Goal: Transaction & Acquisition: Purchase product/service

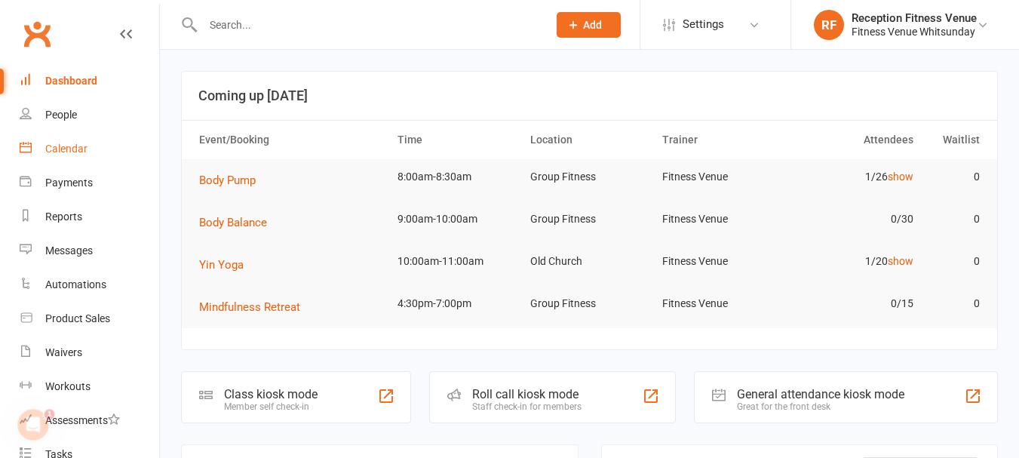
click at [77, 148] on div "Calendar" at bounding box center [66, 149] width 42 height 12
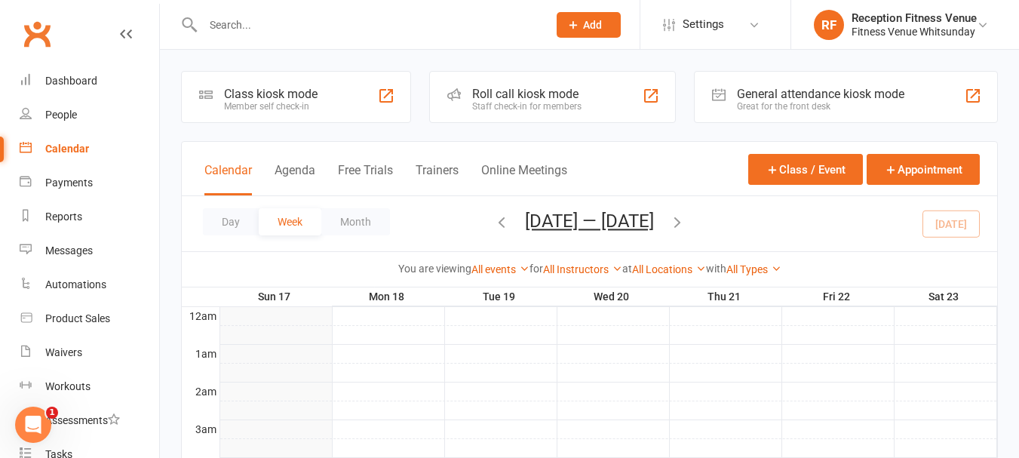
click at [787, 94] on div "General attendance kiosk mode" at bounding box center [821, 94] width 168 height 14
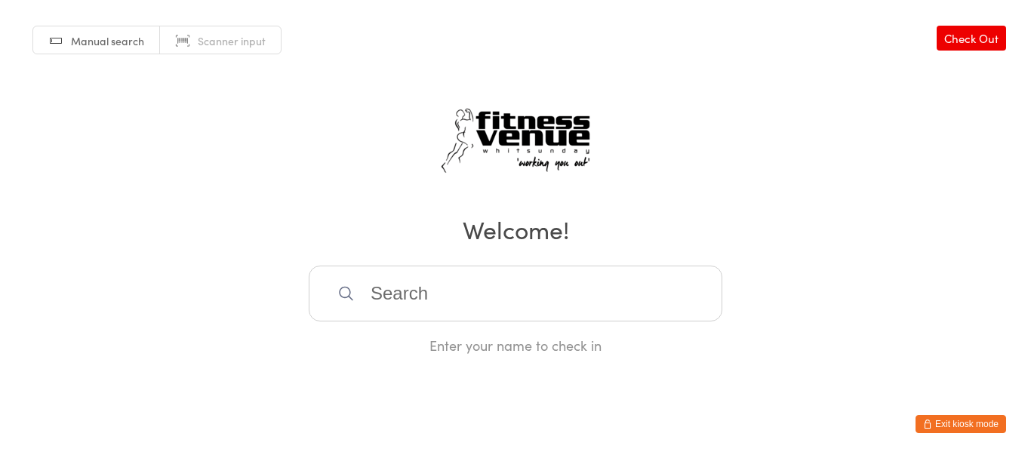
click at [961, 407] on html "You have now entered Kiosk Mode. Members will be able to check themselves in us…" at bounding box center [515, 229] width 1031 height 458
click at [961, 424] on button "Exit kiosk mode" at bounding box center [960, 424] width 91 height 18
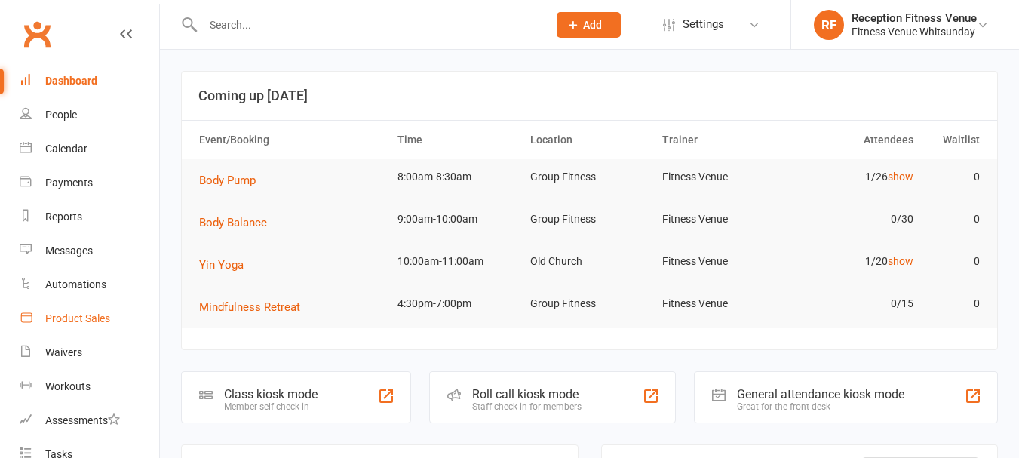
click at [72, 326] on link "Product Sales" at bounding box center [90, 319] width 140 height 34
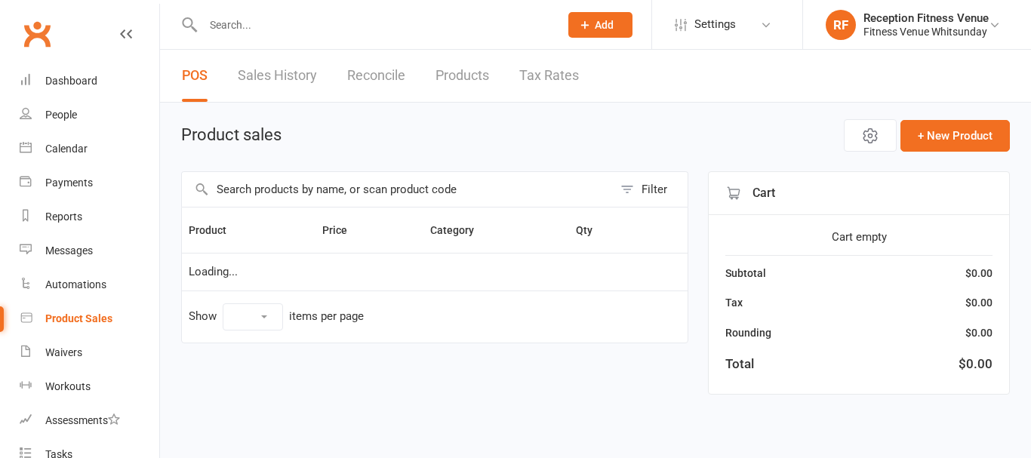
select select "100"
click at [286, 192] on input "text" at bounding box center [397, 189] width 431 height 35
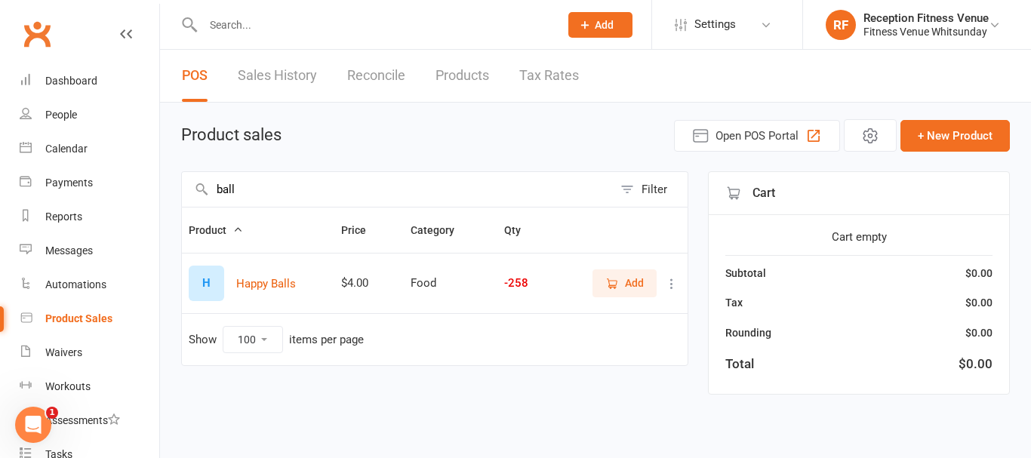
type input "ball"
click at [632, 290] on span "Add" at bounding box center [634, 283] width 19 height 17
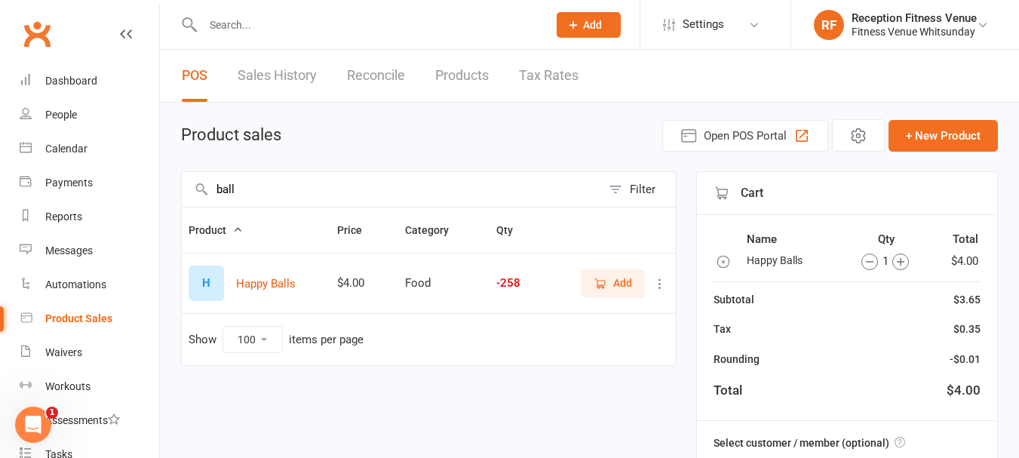
scroll to position [189, 0]
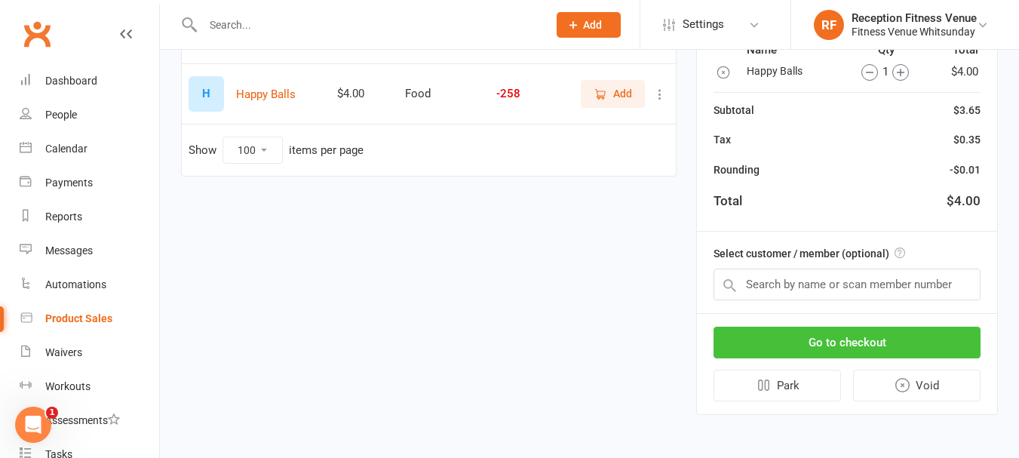
click at [838, 341] on button "Go to checkout" at bounding box center [847, 343] width 267 height 32
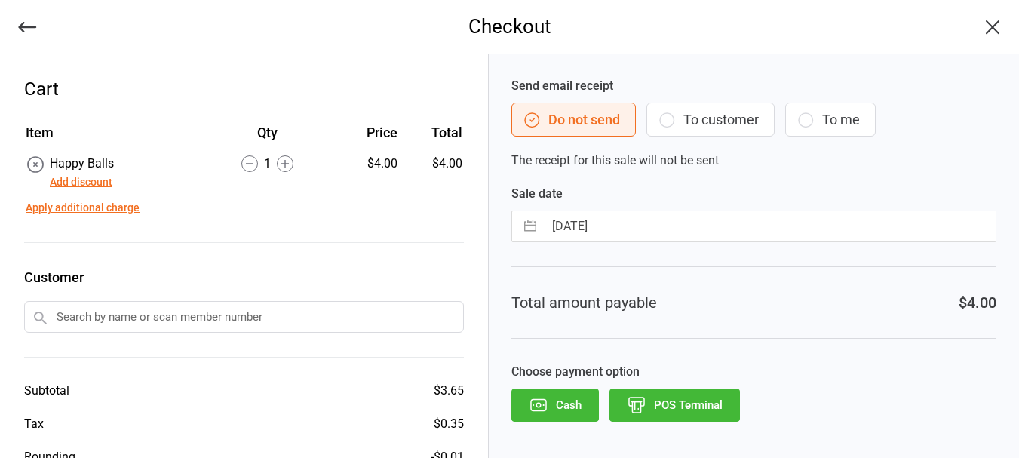
click at [537, 408] on icon "button" at bounding box center [539, 405] width 20 height 20
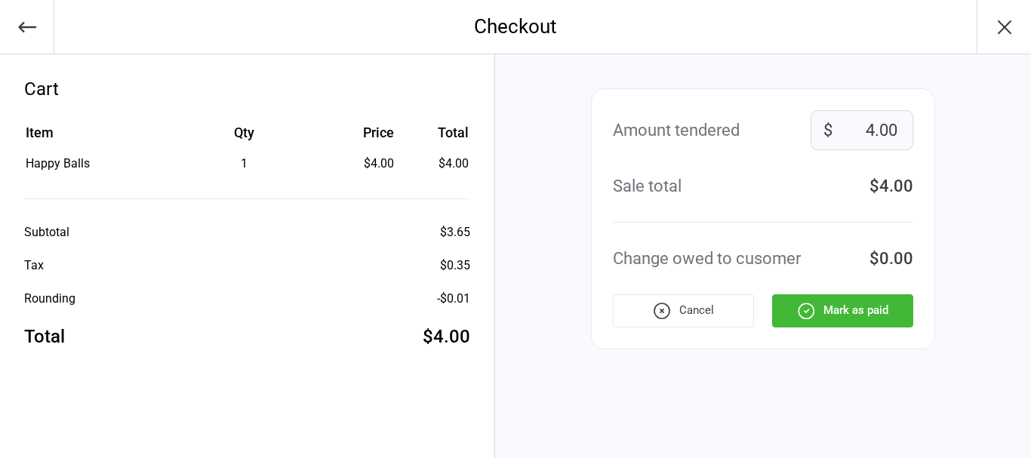
click at [789, 312] on button "Mark as paid" at bounding box center [842, 310] width 141 height 33
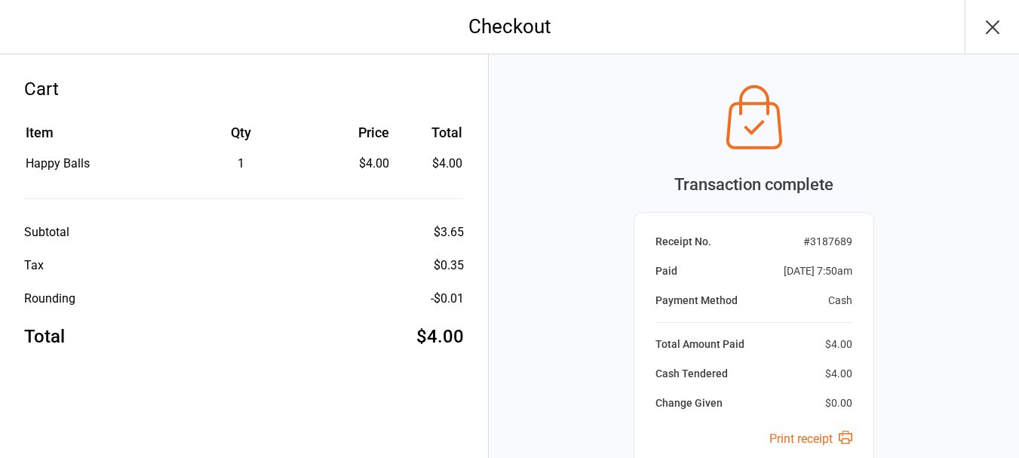
scroll to position [158, 0]
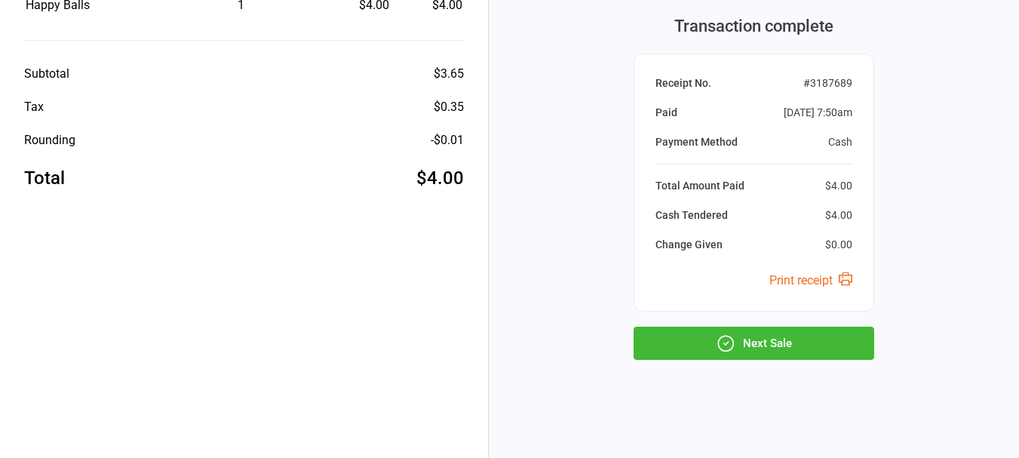
click at [764, 338] on button "Next Sale" at bounding box center [754, 343] width 241 height 33
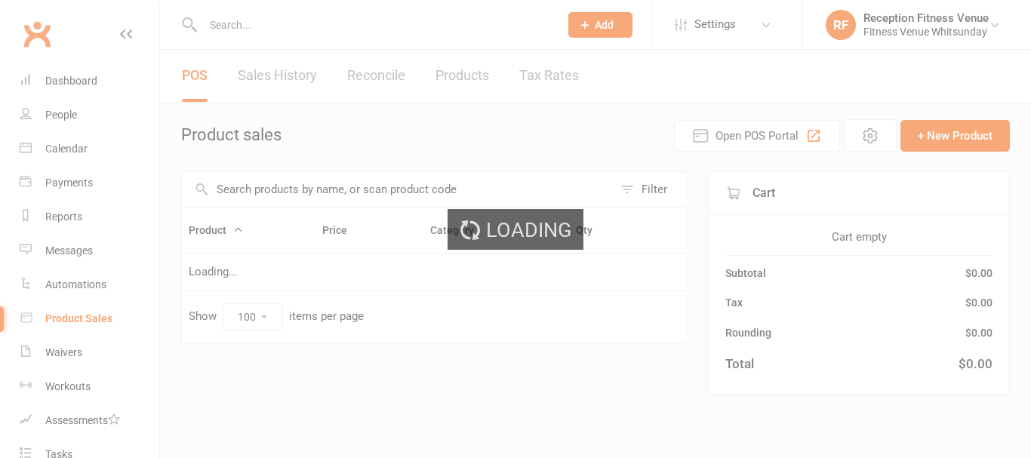
select select "100"
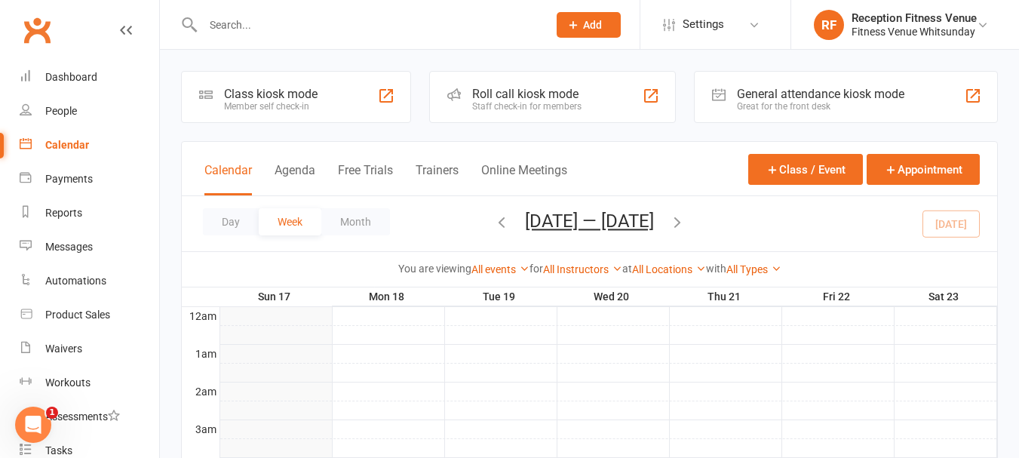
drag, startPoint x: 1010, startPoint y: 101, endPoint x: 792, endPoint y: 95, distance: 217.4
click at [792, 95] on div "General attendance kiosk mode" at bounding box center [821, 94] width 168 height 14
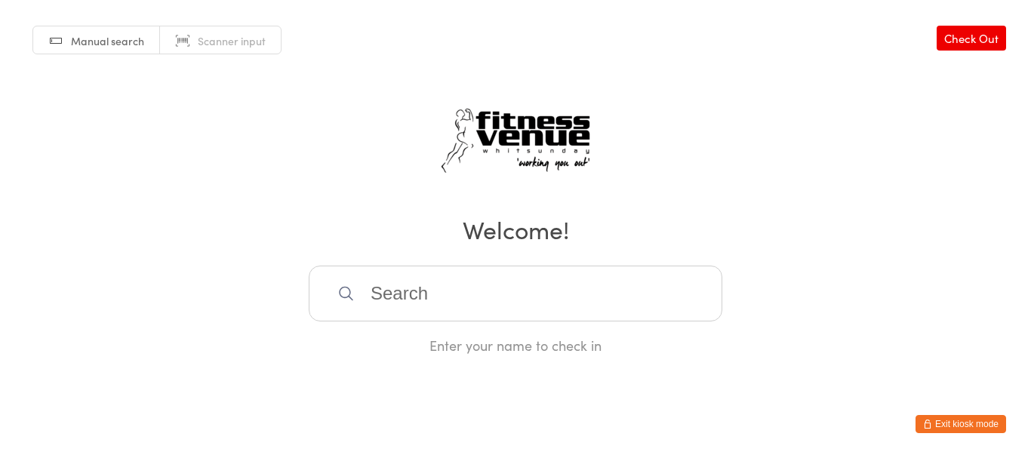
click at [953, 425] on button "Exit kiosk mode" at bounding box center [960, 424] width 91 height 18
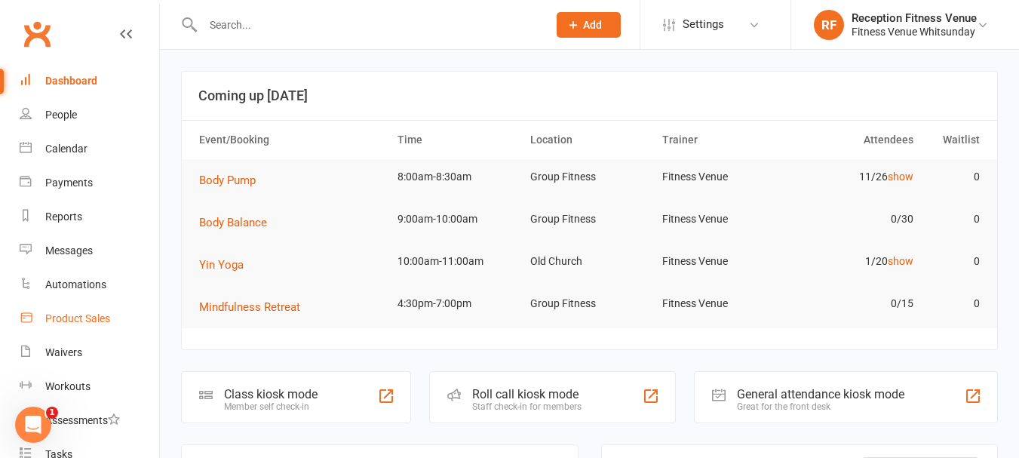
click at [84, 327] on link "Product Sales" at bounding box center [90, 319] width 140 height 34
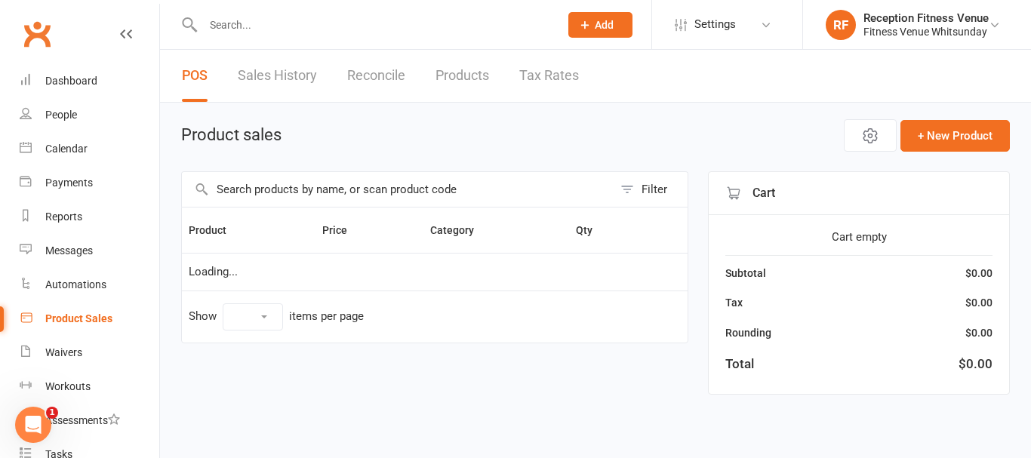
select select "100"
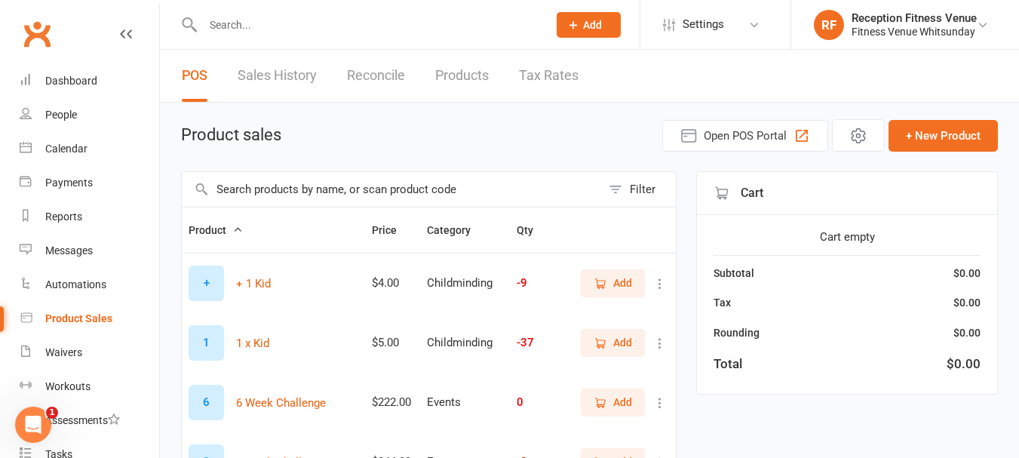
click at [230, 185] on input "text" at bounding box center [392, 189] width 420 height 35
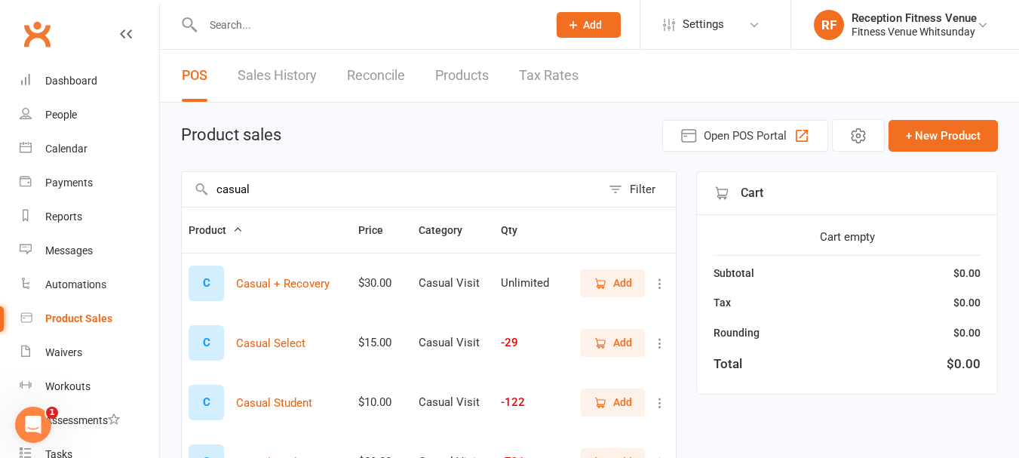
scroll to position [151, 0]
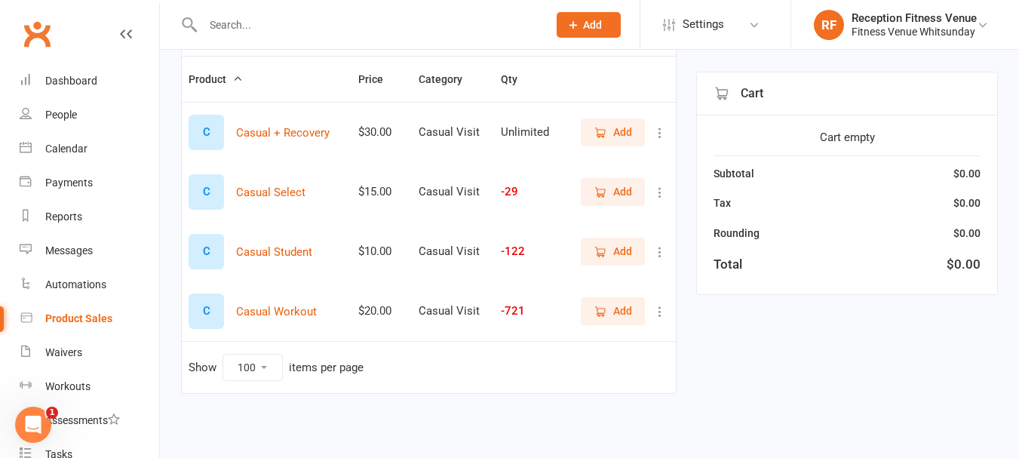
type input "casual"
click at [619, 310] on span "Add" at bounding box center [622, 311] width 19 height 17
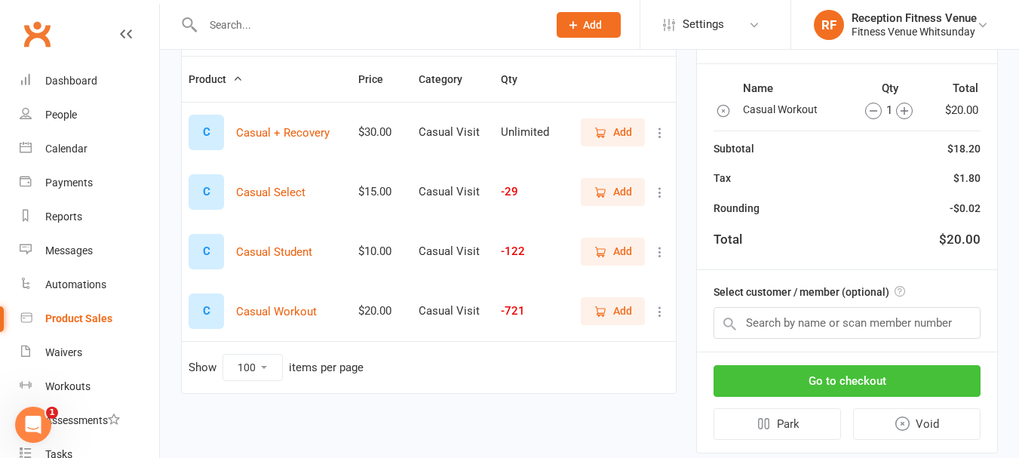
click at [782, 370] on button "Go to checkout" at bounding box center [847, 381] width 267 height 32
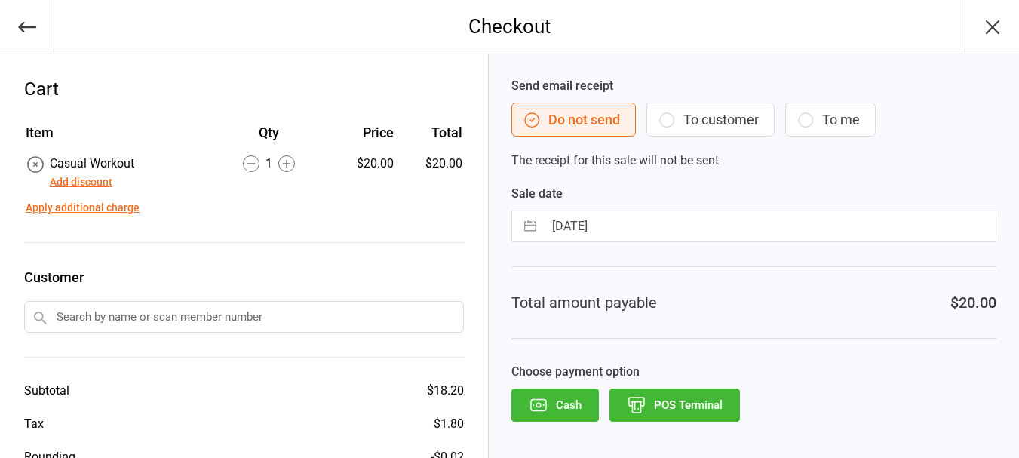
click at [548, 409] on icon "button" at bounding box center [539, 405] width 20 height 20
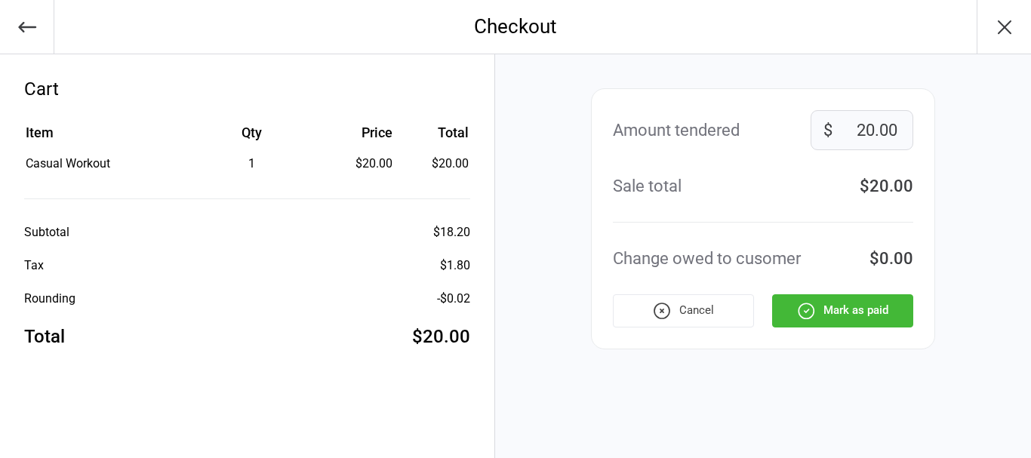
click at [802, 310] on icon "button" at bounding box center [806, 311] width 20 height 20
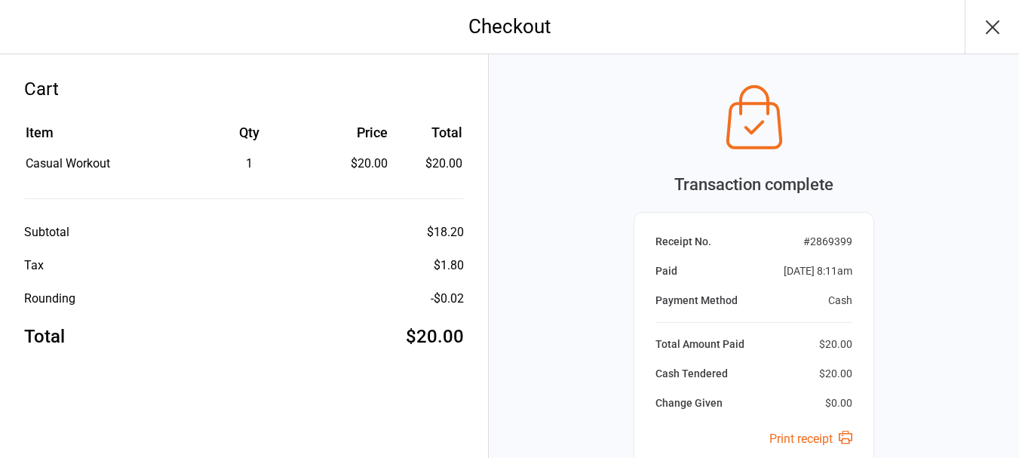
click at [995, 29] on icon "button" at bounding box center [993, 27] width 12 height 12
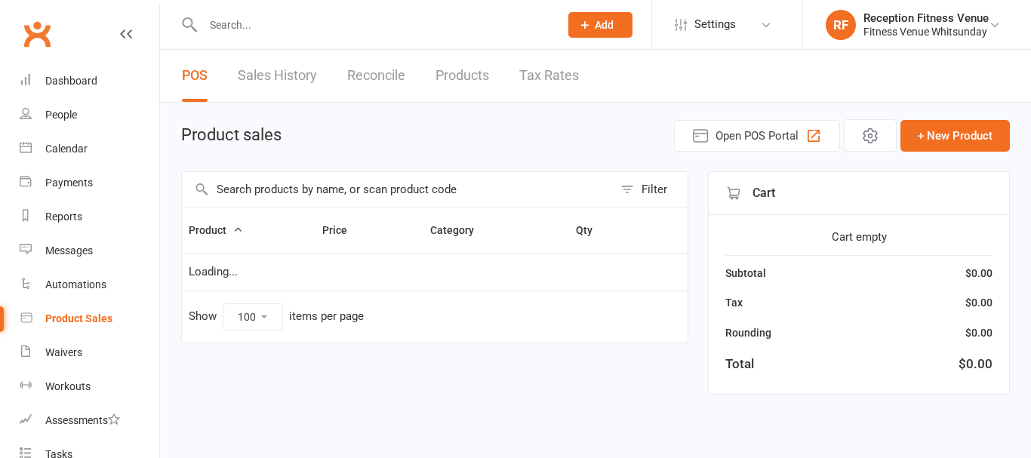
select select "100"
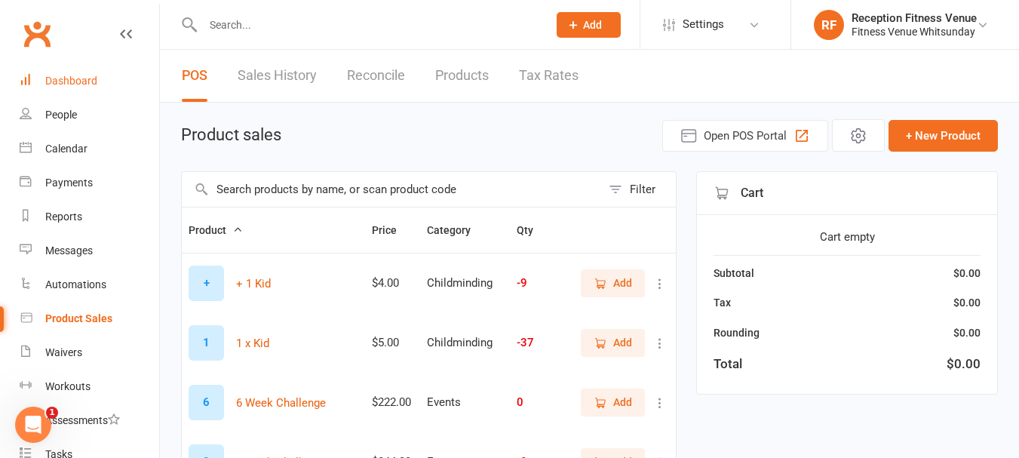
click at [90, 78] on div "Dashboard" at bounding box center [71, 81] width 52 height 12
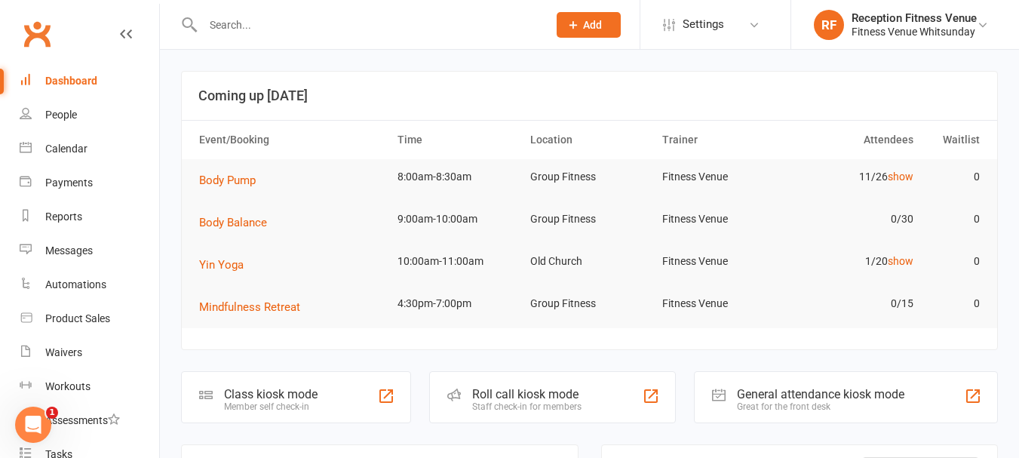
click at [819, 396] on div "General attendance kiosk mode" at bounding box center [821, 394] width 168 height 14
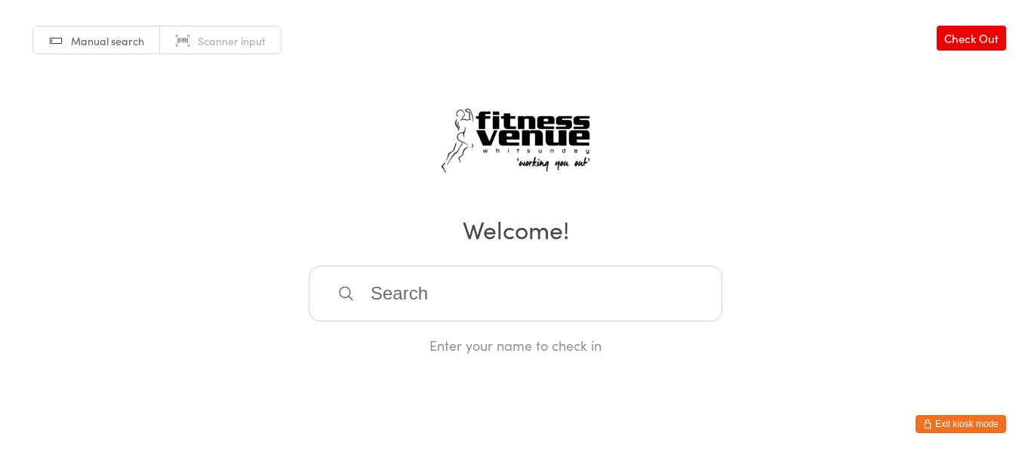
click at [963, 431] on button "Exit kiosk mode" at bounding box center [960, 424] width 91 height 18
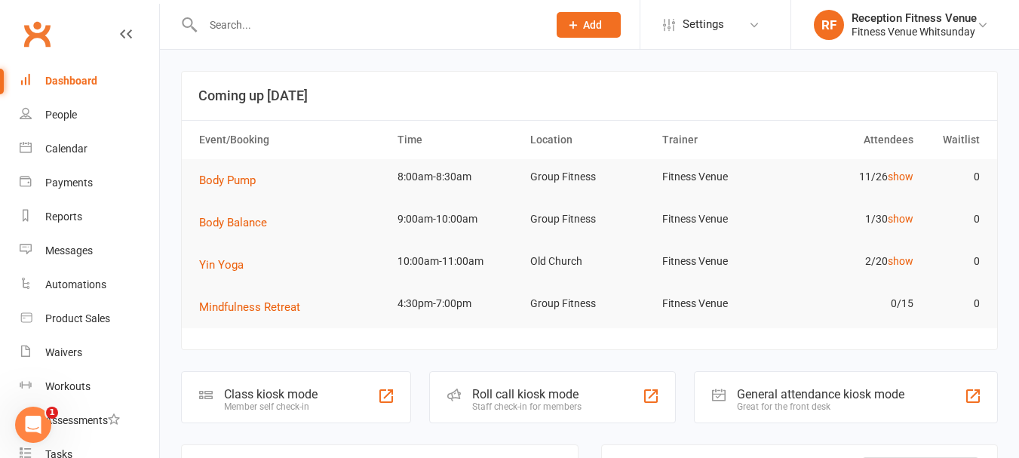
click at [290, 38] on div at bounding box center [359, 24] width 356 height 49
click at [290, 24] on input "text" at bounding box center [367, 24] width 339 height 21
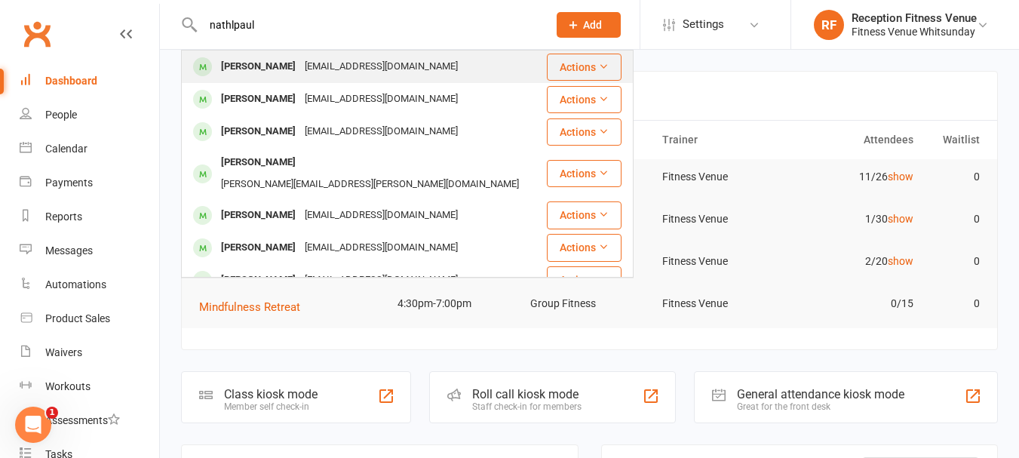
type input "nathlpaul"
click at [300, 63] on div "[EMAIL_ADDRESS][DOMAIN_NAME]" at bounding box center [381, 67] width 162 height 22
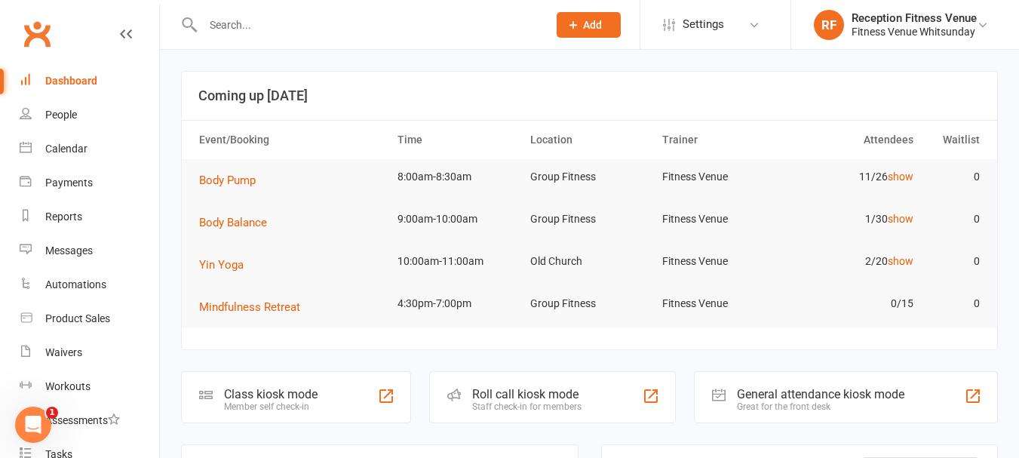
click at [343, 28] on input "text" at bounding box center [367, 24] width 339 height 21
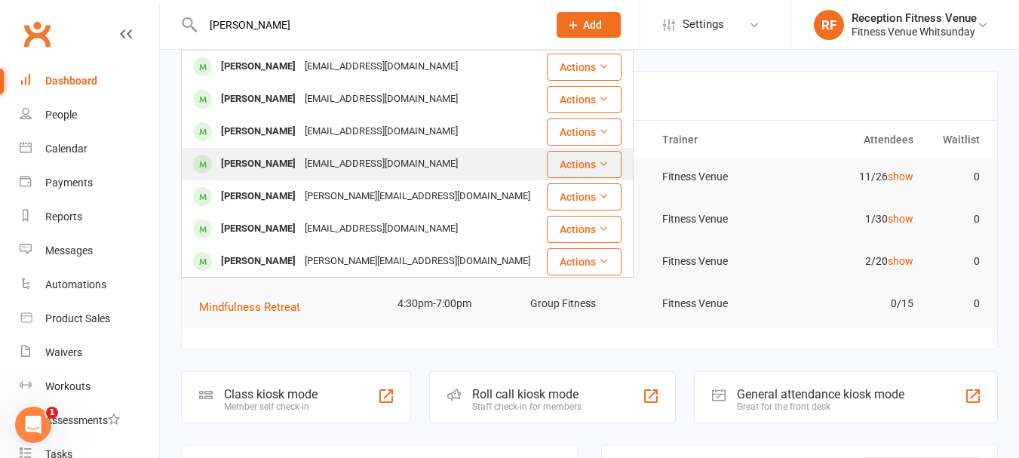
type input "paul"
click at [306, 165] on div "Nathaliepaul80@gmail.com" at bounding box center [381, 164] width 162 height 22
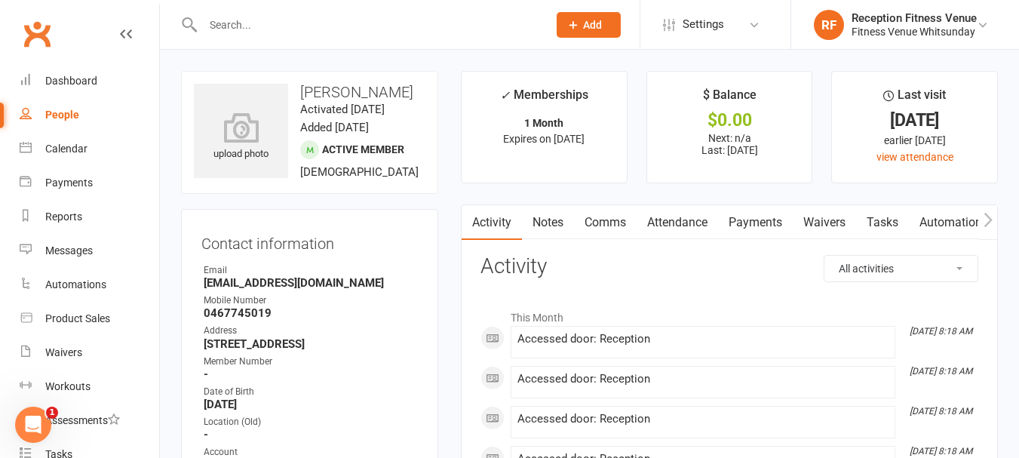
click at [988, 214] on icon "button" at bounding box center [988, 220] width 9 height 16
click at [985, 217] on icon "button" at bounding box center [988, 220] width 9 height 16
click at [984, 219] on icon "button" at bounding box center [988, 220] width 9 height 16
click at [841, 217] on link "Access Control" at bounding box center [850, 222] width 100 height 35
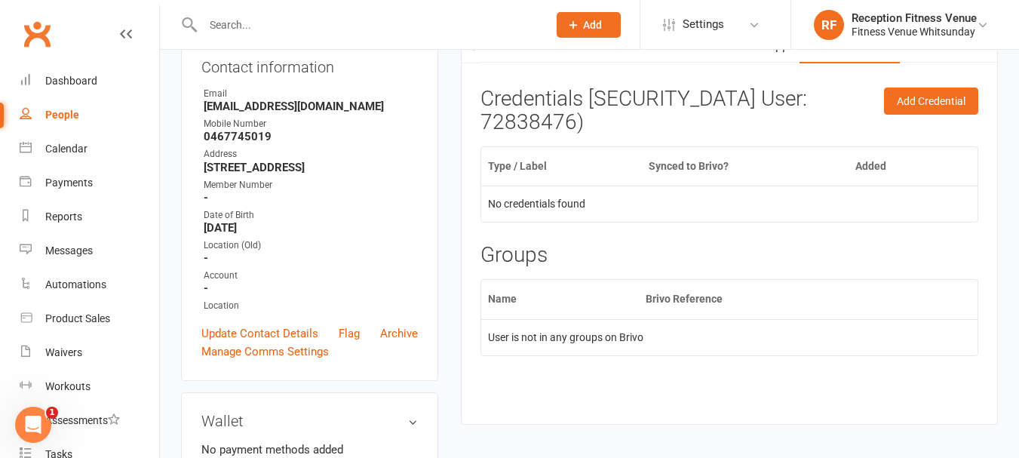
scroll to position [99, 0]
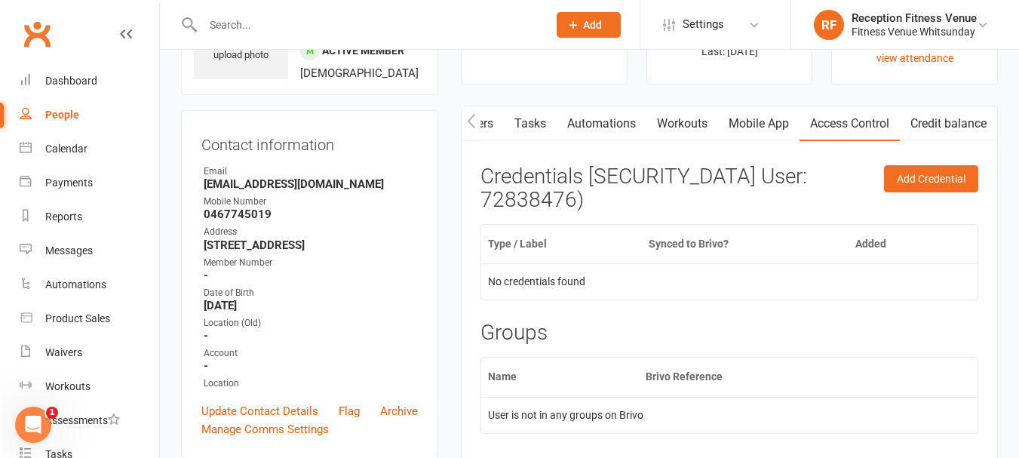
click at [470, 118] on icon "button" at bounding box center [471, 120] width 8 height 14
click at [611, 117] on link "Payments" at bounding box center [629, 123] width 75 height 35
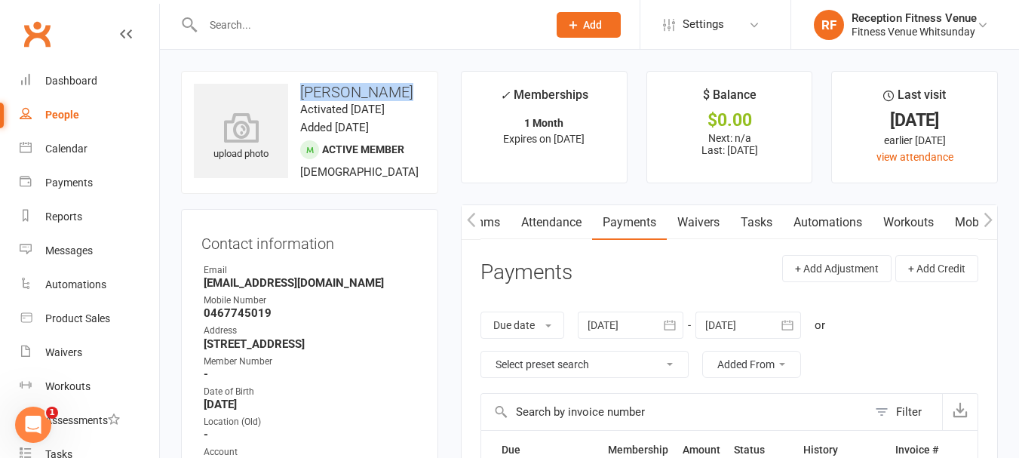
drag, startPoint x: 303, startPoint y: 94, endPoint x: 389, endPoint y: 91, distance: 86.8
click at [389, 91] on h3 "Nathalie Paul" at bounding box center [310, 92] width 232 height 17
copy h3 "[PERSON_NAME]"
click at [91, 89] on link "Dashboard" at bounding box center [90, 81] width 140 height 34
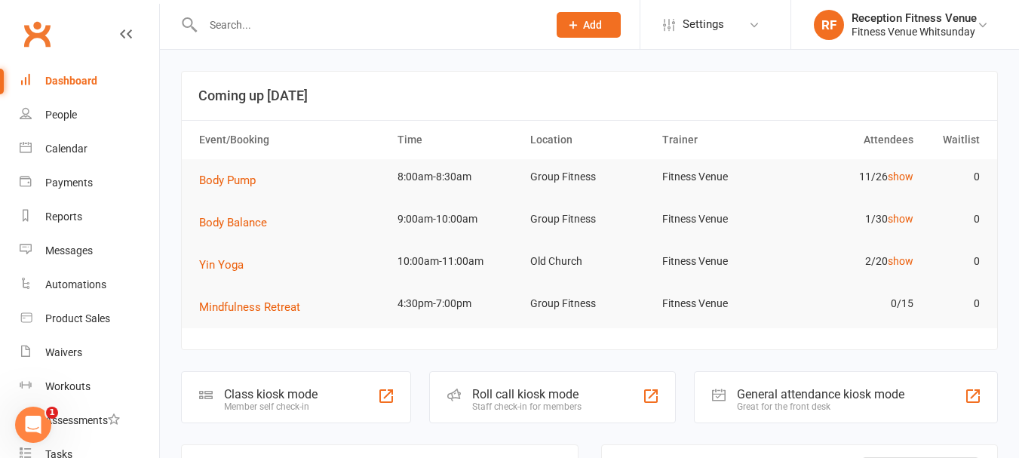
click at [942, 389] on div "General attendance kiosk mode Great for the front desk" at bounding box center [846, 397] width 304 height 52
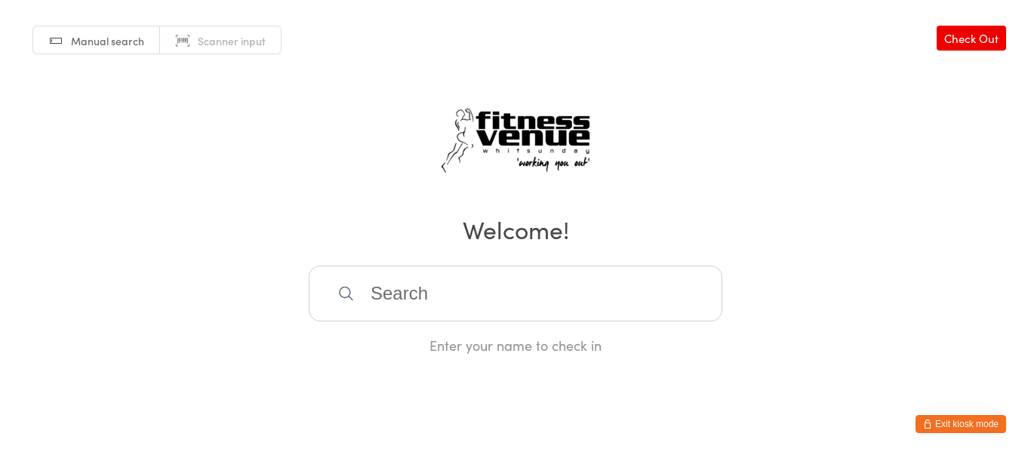
click at [448, 294] on input "search" at bounding box center [516, 294] width 414 height 56
click at [958, 422] on button "Exit kiosk mode" at bounding box center [960, 424] width 91 height 18
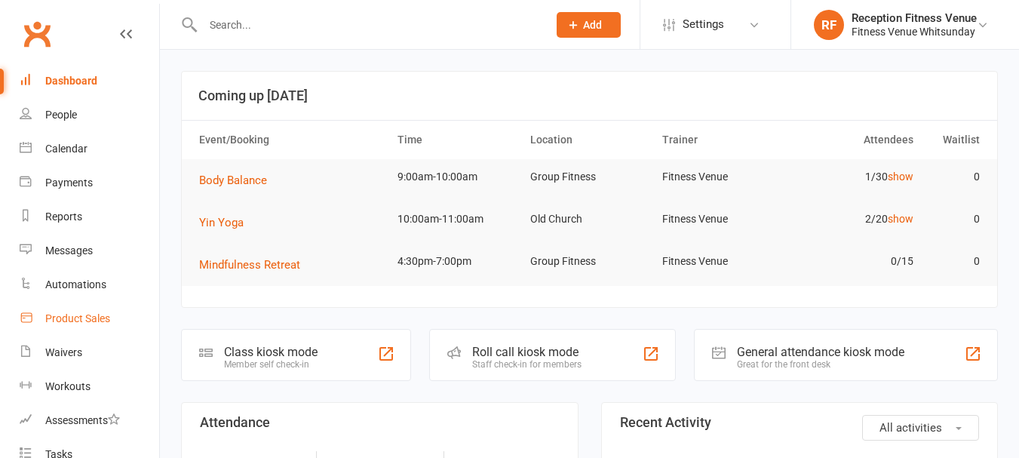
click at [111, 317] on link "Product Sales" at bounding box center [90, 319] width 140 height 34
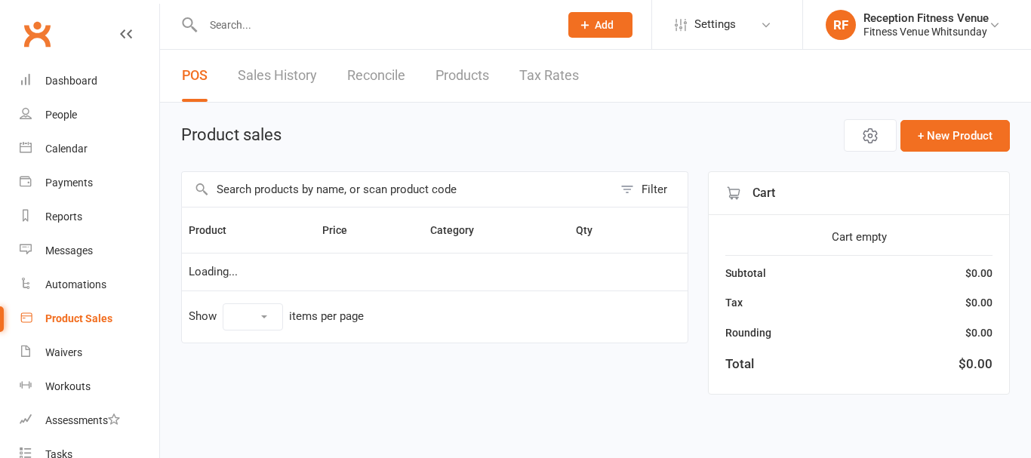
select select "100"
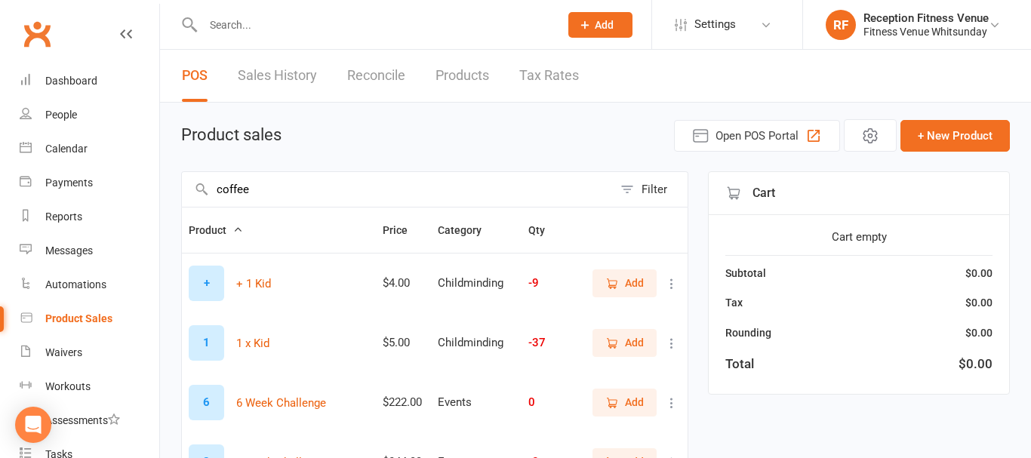
drag, startPoint x: 302, startPoint y: 192, endPoint x: 380, endPoint y: 183, distance: 79.0
click at [302, 192] on input "coffee" at bounding box center [397, 189] width 431 height 35
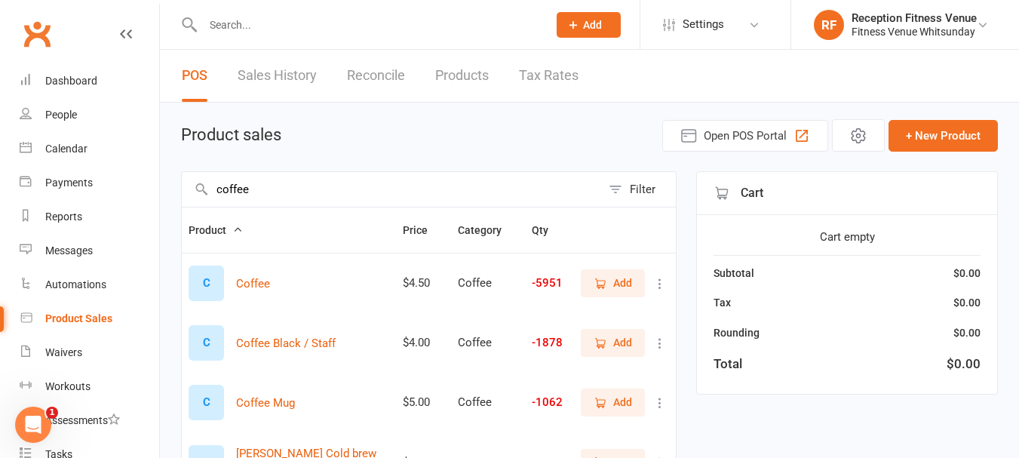
type input "coffee"
click at [623, 286] on span "Add" at bounding box center [622, 283] width 19 height 17
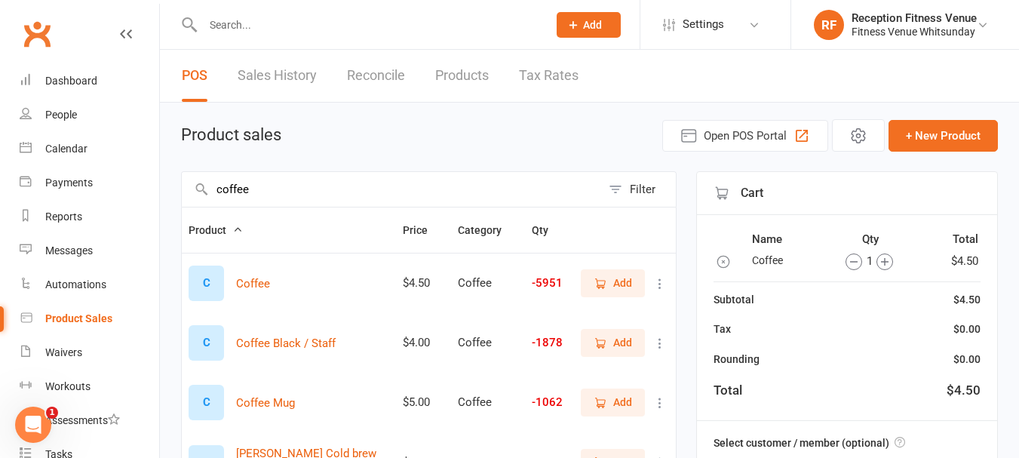
click at [623, 284] on span "Add" at bounding box center [622, 283] width 19 height 17
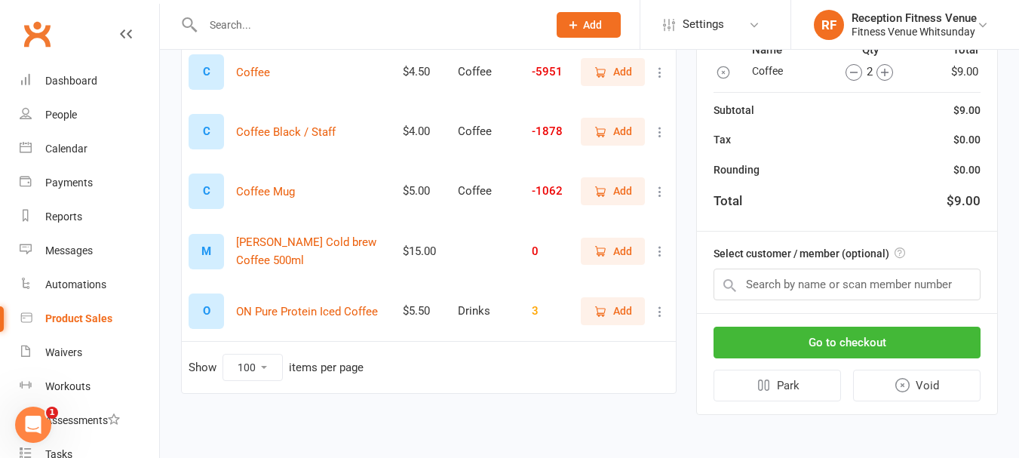
click at [619, 187] on span "Add" at bounding box center [622, 191] width 19 height 17
click at [834, 334] on button "Go to checkout" at bounding box center [847, 343] width 267 height 32
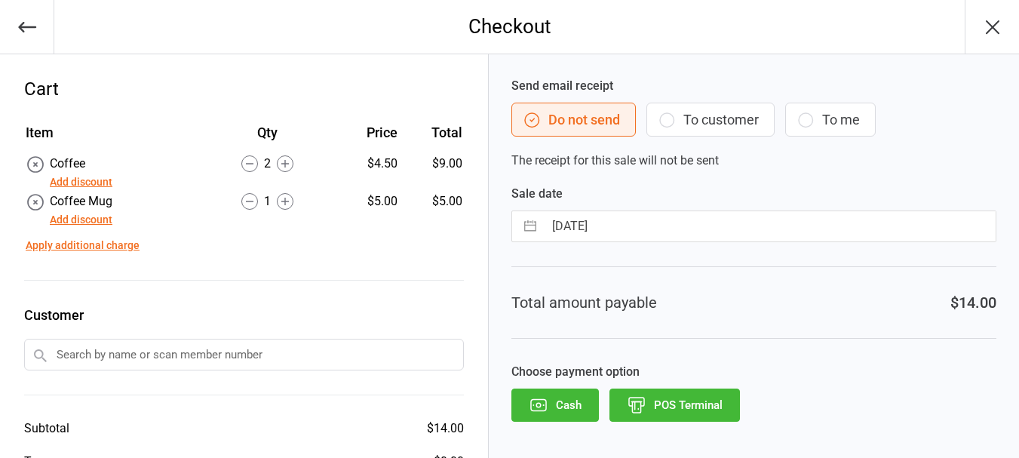
click at [703, 409] on button "POS Terminal" at bounding box center [675, 405] width 131 height 33
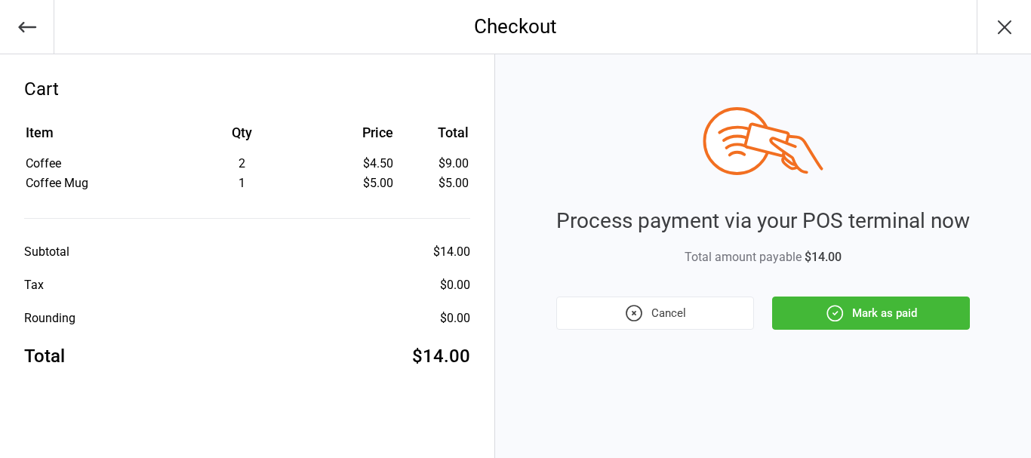
click at [873, 317] on button "Mark as paid" at bounding box center [871, 313] width 198 height 33
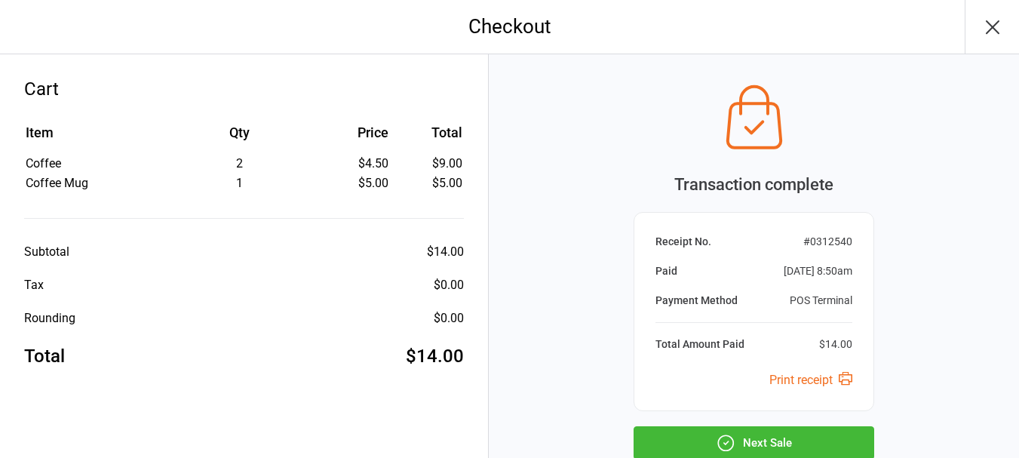
click at [995, 15] on icon "button" at bounding box center [993, 27] width 24 height 24
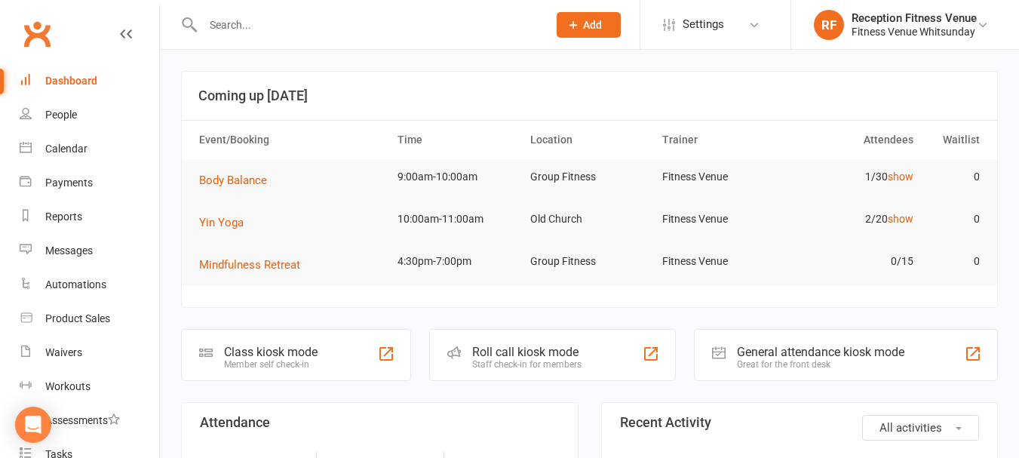
click at [821, 357] on div "General attendance kiosk mode" at bounding box center [821, 352] width 168 height 14
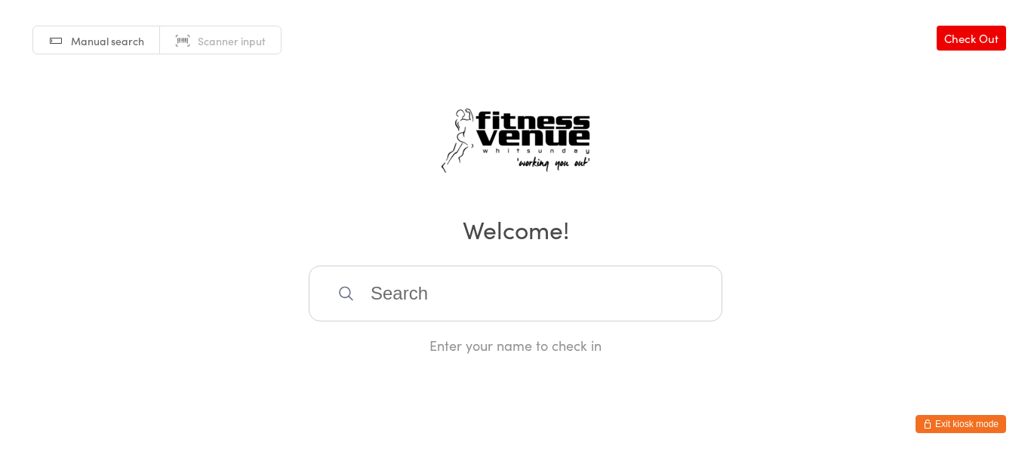
click at [988, 424] on button "Exit kiosk mode" at bounding box center [960, 424] width 91 height 18
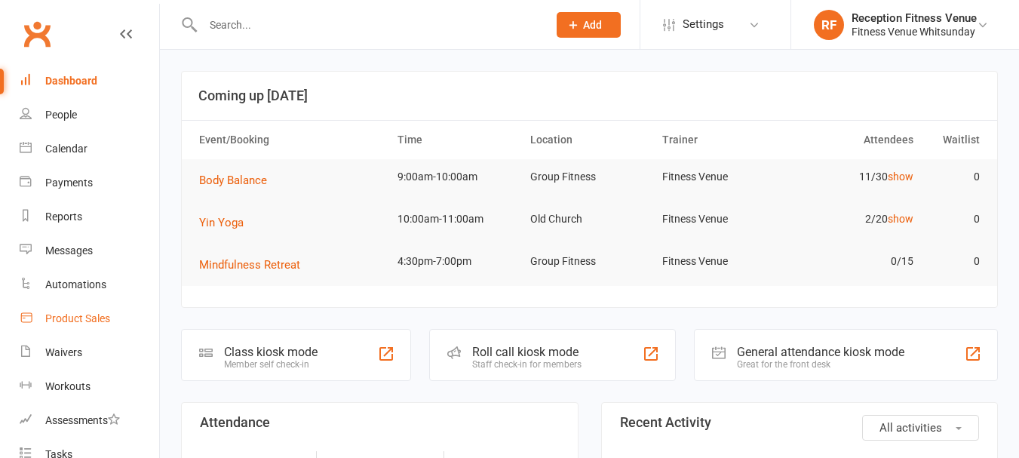
click at [58, 322] on div "Product Sales" at bounding box center [77, 318] width 65 height 12
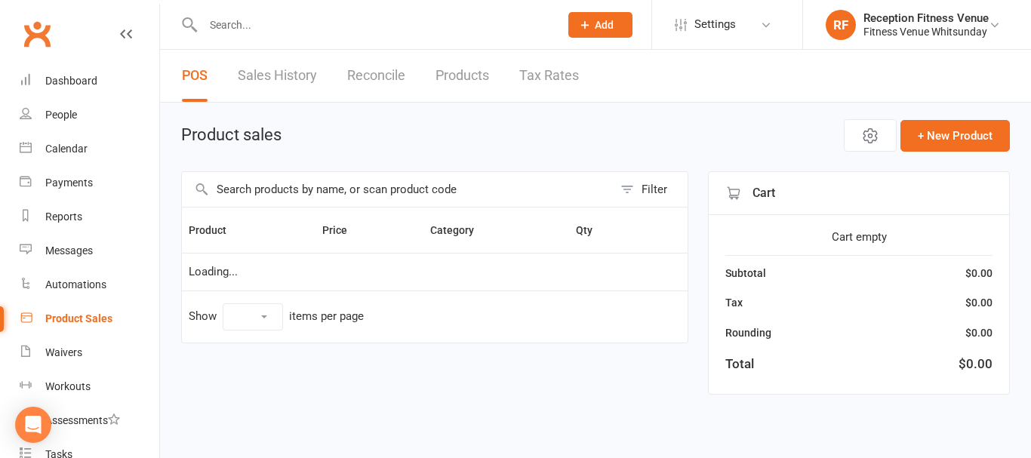
select select "100"
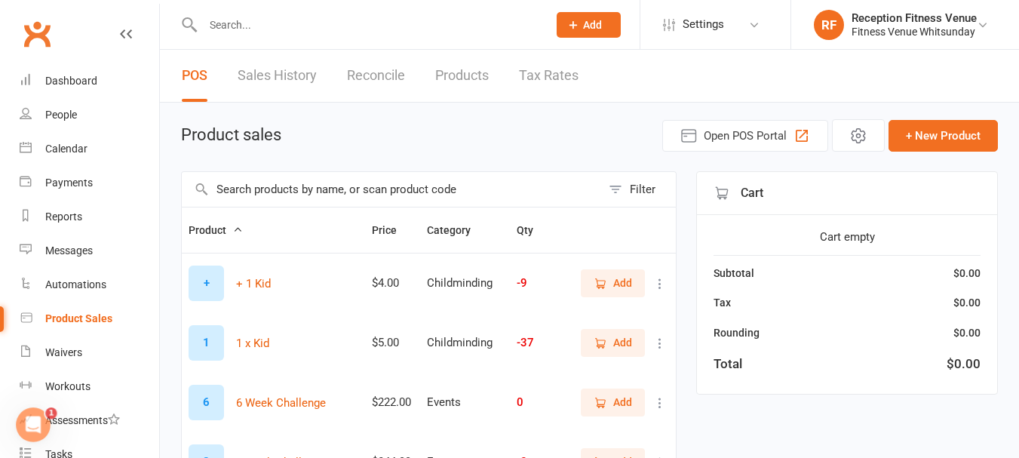
click at [305, 78] on link "Sales History" at bounding box center [277, 76] width 79 height 52
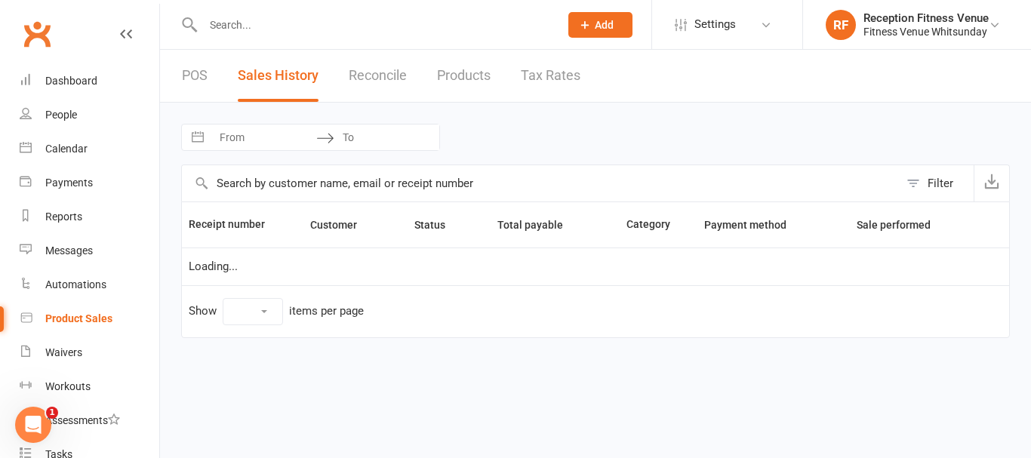
select select "25"
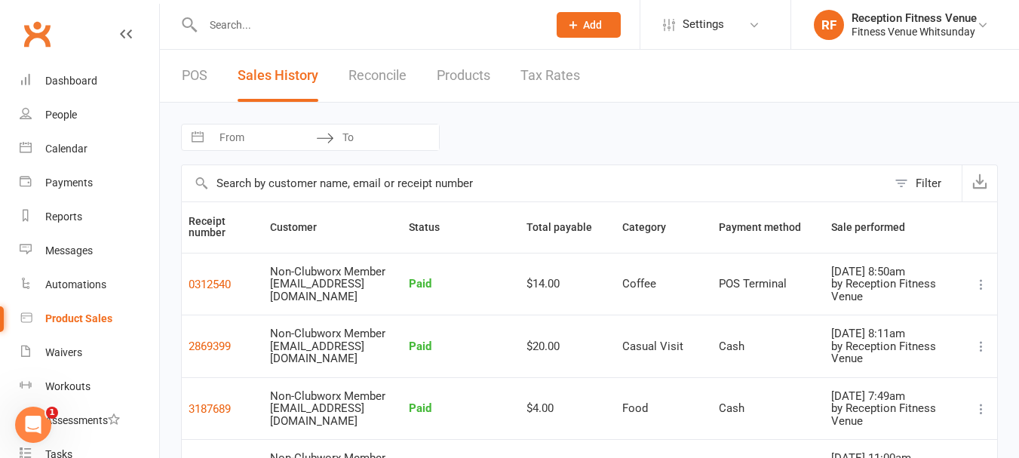
click at [185, 78] on link "POS" at bounding box center [195, 76] width 26 height 52
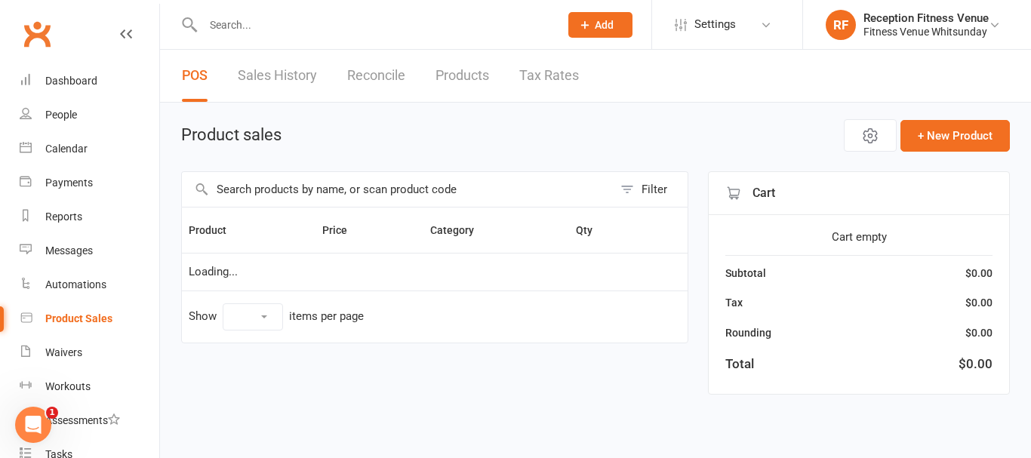
select select "100"
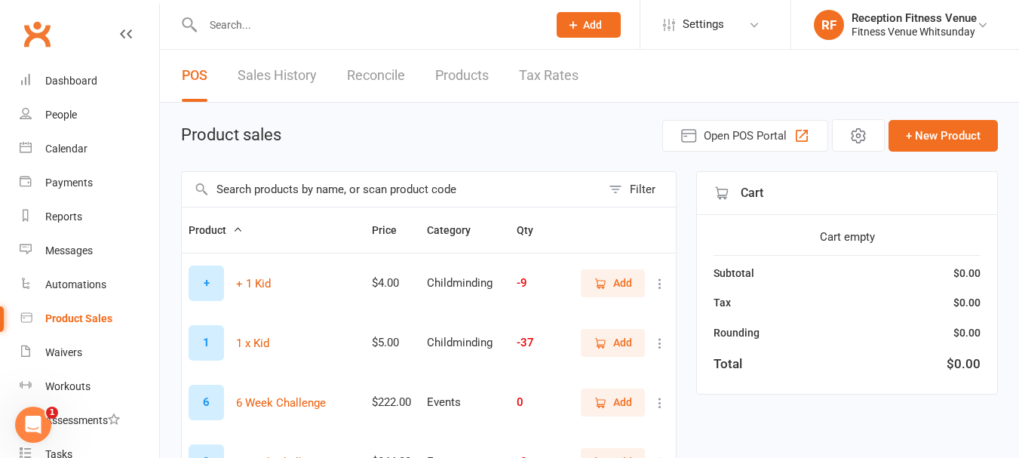
click at [307, 191] on input "text" at bounding box center [392, 189] width 420 height 35
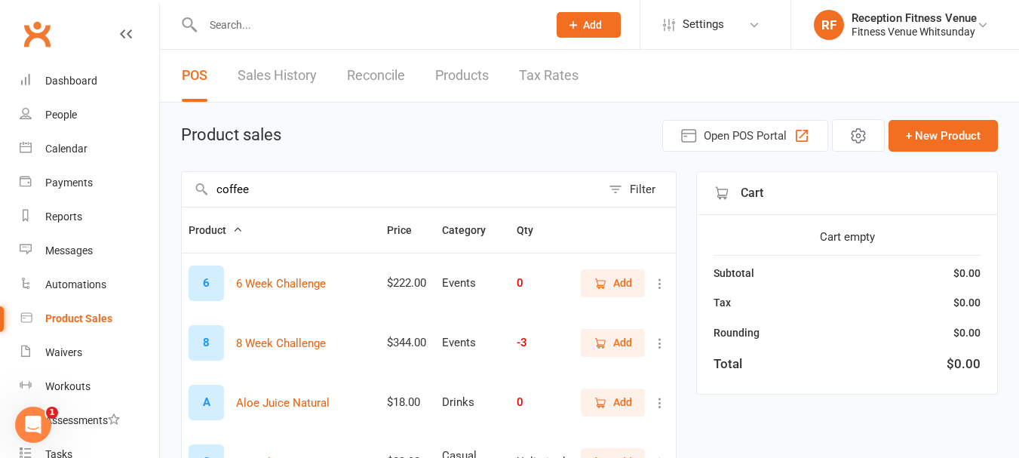
click at [446, 198] on input "coffee" at bounding box center [392, 189] width 420 height 35
click at [446, 199] on input "coffee" at bounding box center [392, 189] width 420 height 35
type input "c"
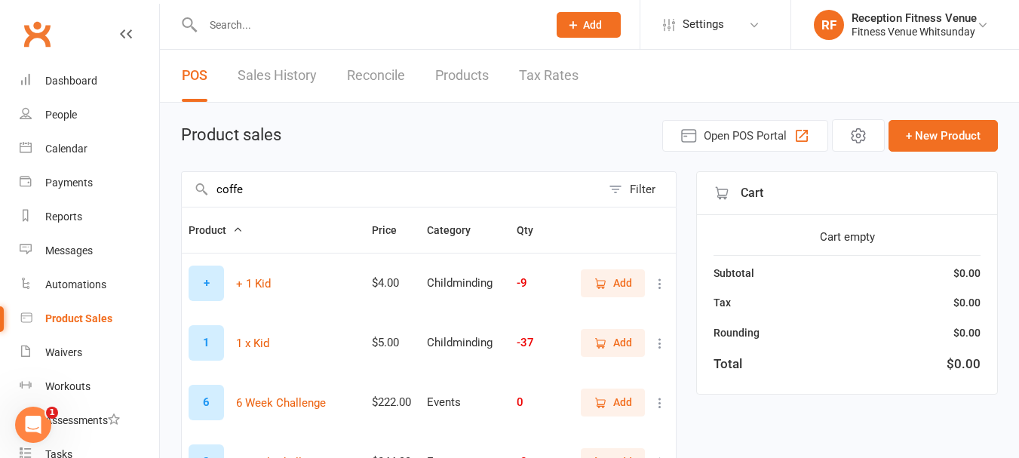
type input "coffee"
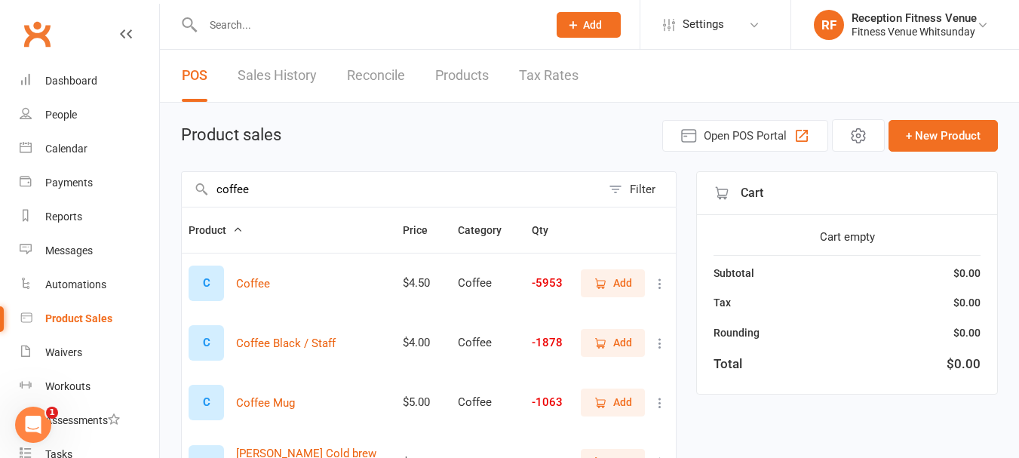
click at [616, 403] on span "Add" at bounding box center [622, 402] width 19 height 17
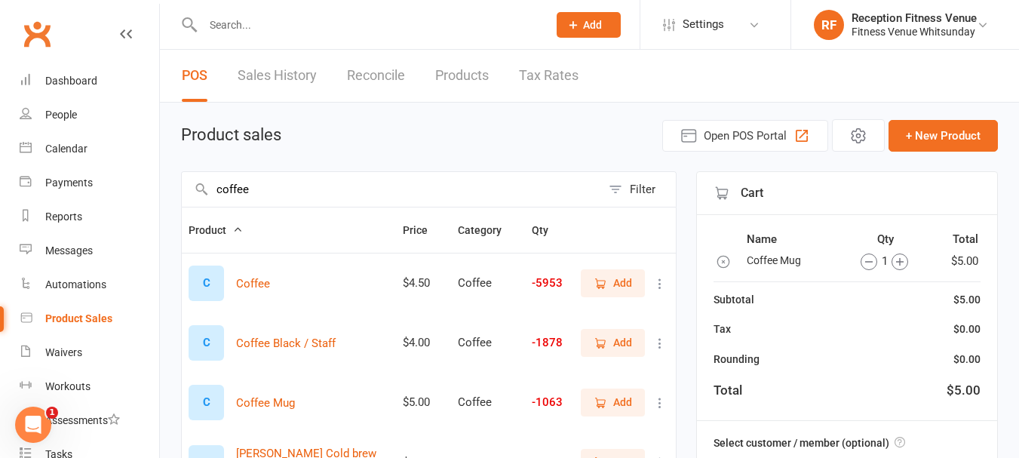
scroll to position [104, 0]
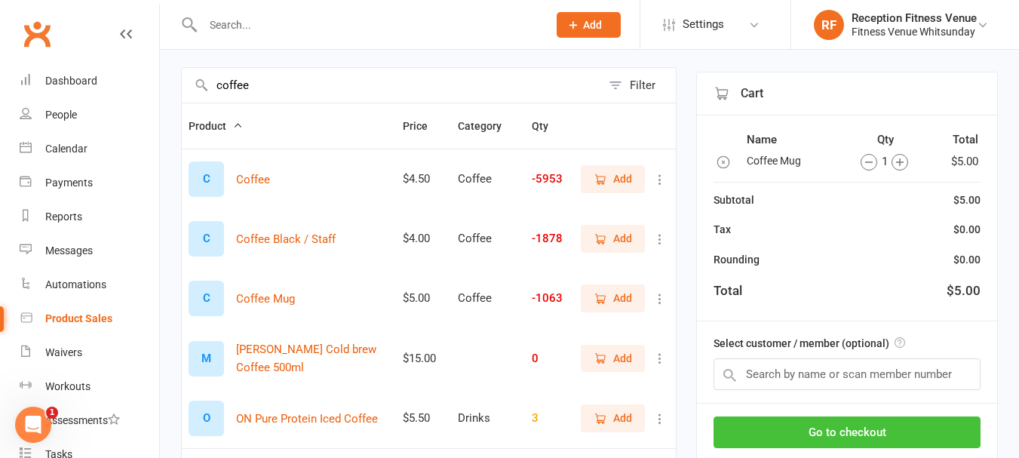
click at [908, 428] on button "Go to checkout" at bounding box center [847, 433] width 267 height 32
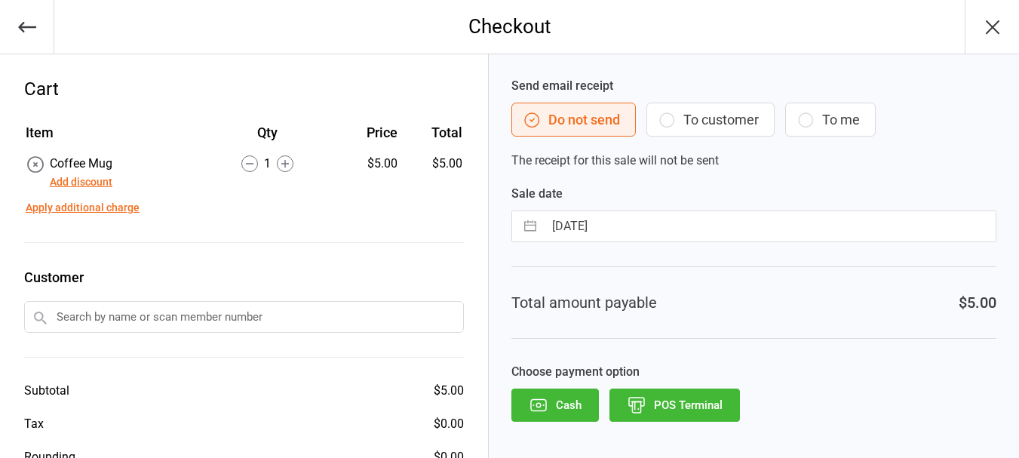
click at [712, 413] on button "POS Terminal" at bounding box center [675, 405] width 131 height 33
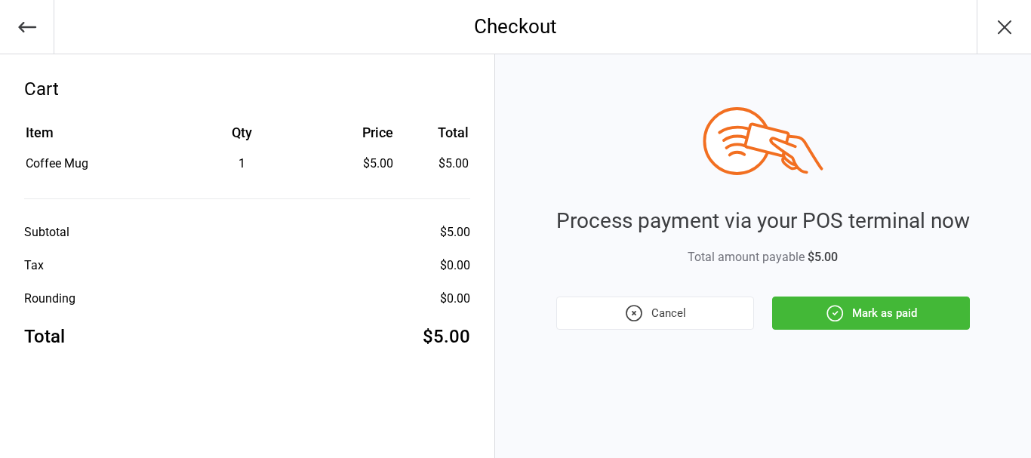
click at [866, 309] on button "Mark as paid" at bounding box center [871, 313] width 198 height 33
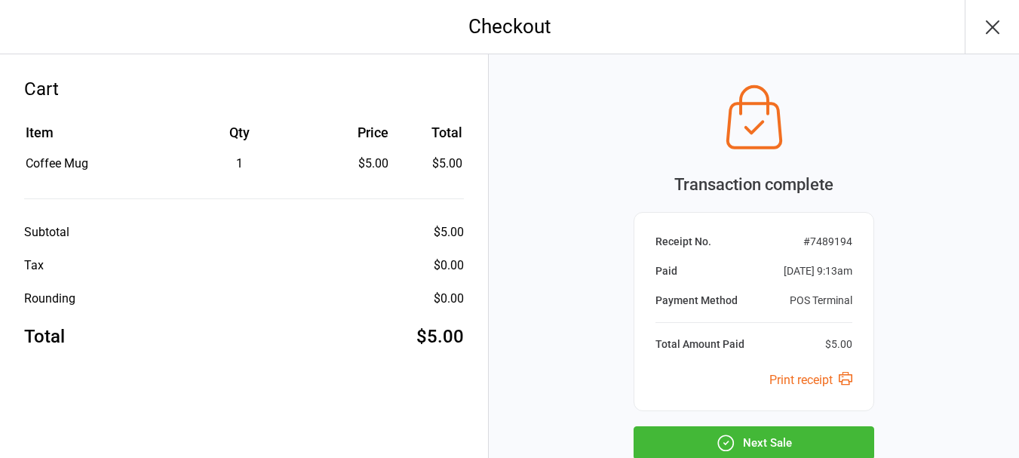
click at [812, 443] on button "Next Sale" at bounding box center [754, 442] width 241 height 33
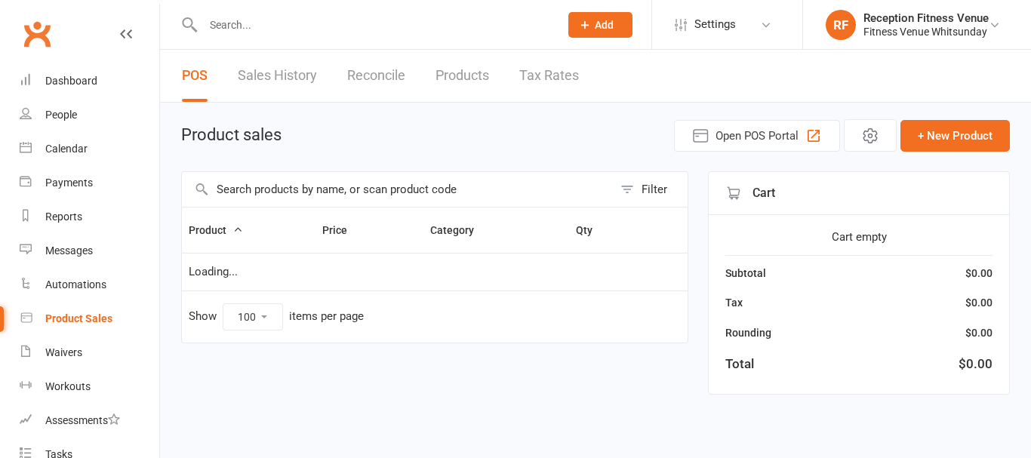
select select "100"
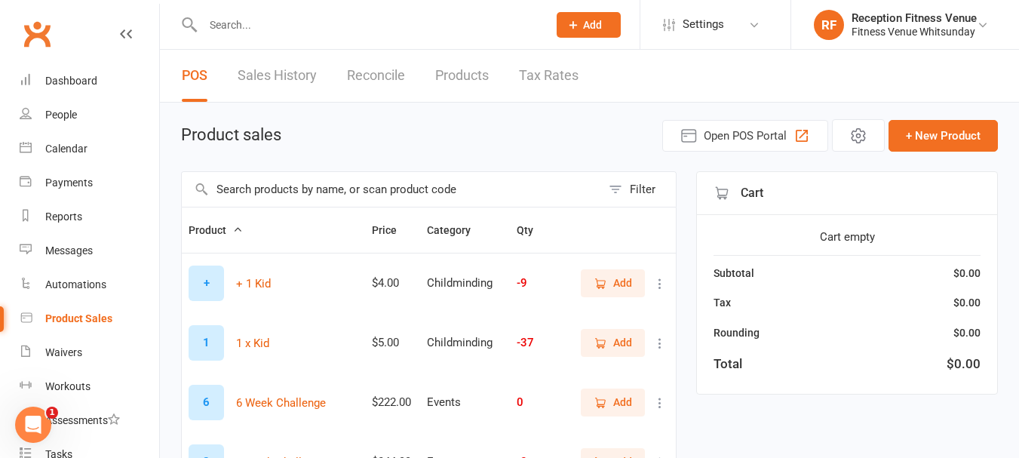
click at [297, 189] on input "text" at bounding box center [392, 189] width 420 height 35
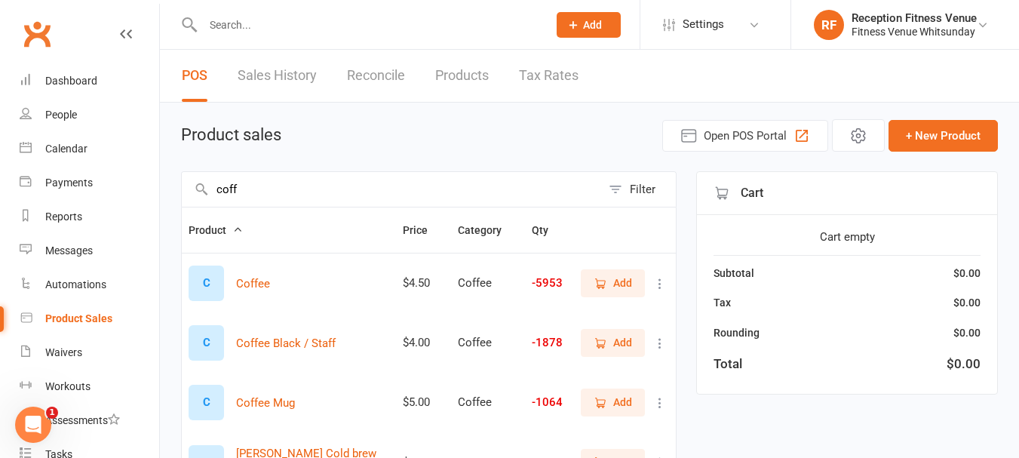
type input "coff"
click at [628, 282] on span "Add" at bounding box center [622, 283] width 19 height 17
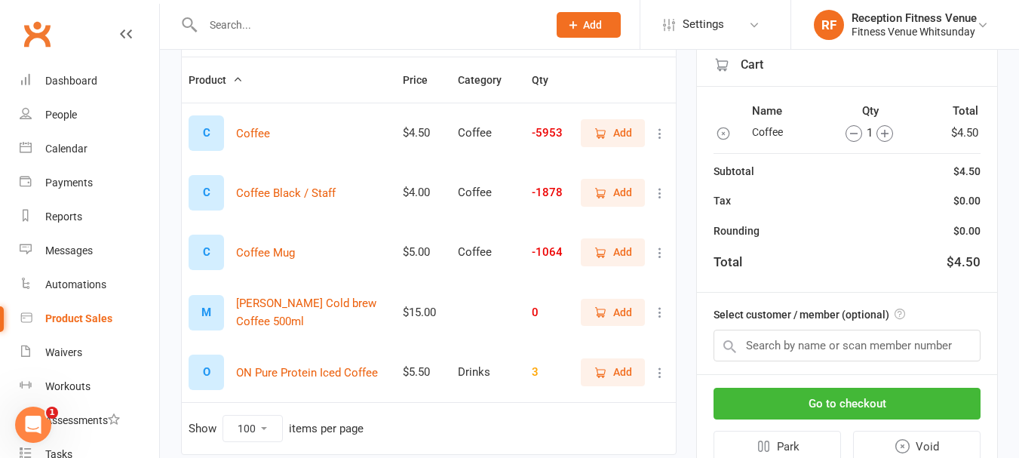
scroll to position [149, 0]
click at [902, 401] on button "Go to checkout" at bounding box center [847, 405] width 267 height 32
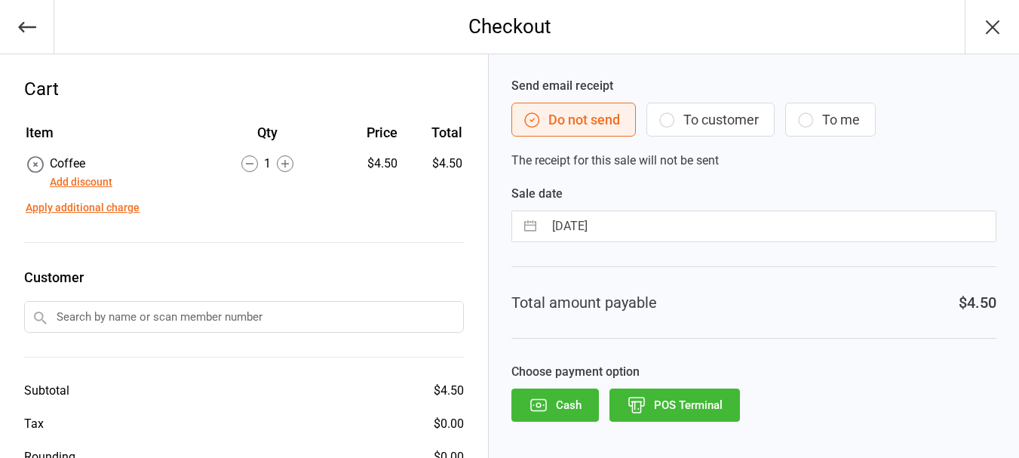
click at [678, 393] on button "POS Terminal" at bounding box center [675, 405] width 131 height 33
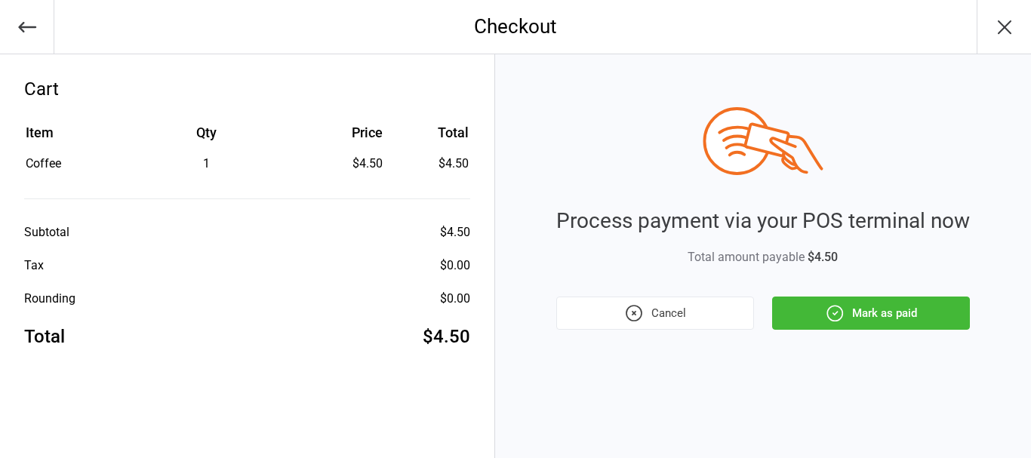
click at [856, 310] on button "Mark as paid" at bounding box center [871, 313] width 198 height 33
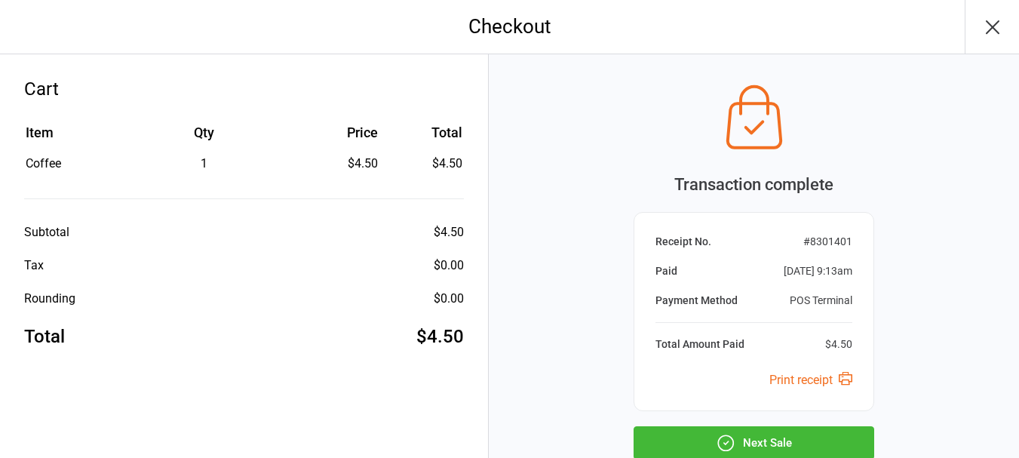
click at [773, 429] on button "Next Sale" at bounding box center [754, 442] width 241 height 33
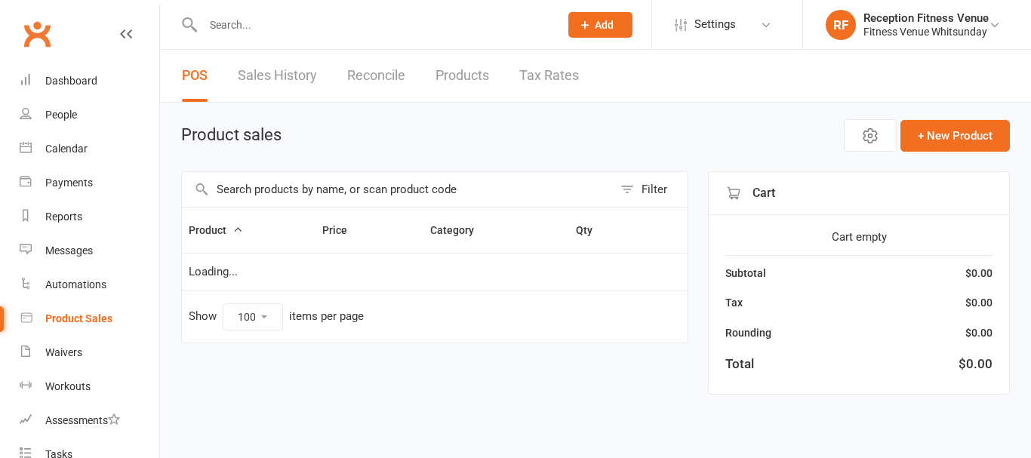
select select "100"
click at [341, 192] on input "text" at bounding box center [397, 189] width 431 height 35
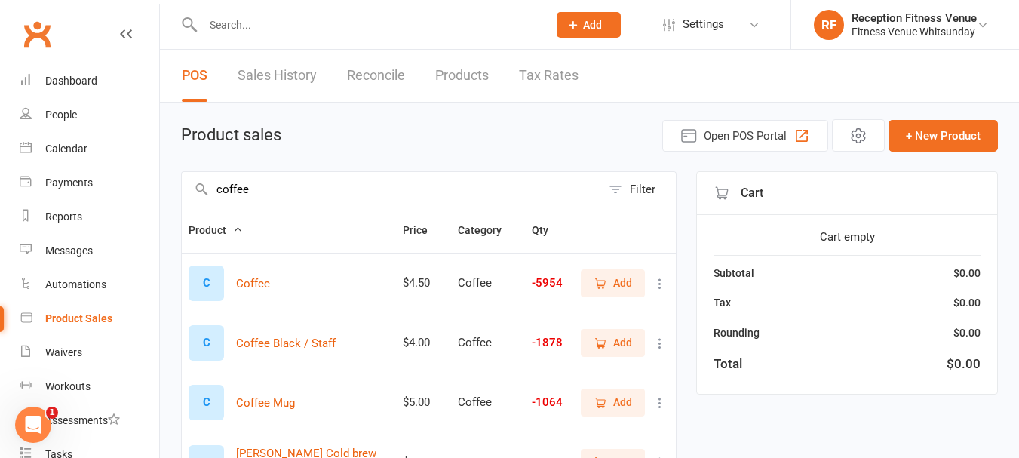
type input "coffee"
click at [624, 291] on span "Add" at bounding box center [622, 283] width 19 height 17
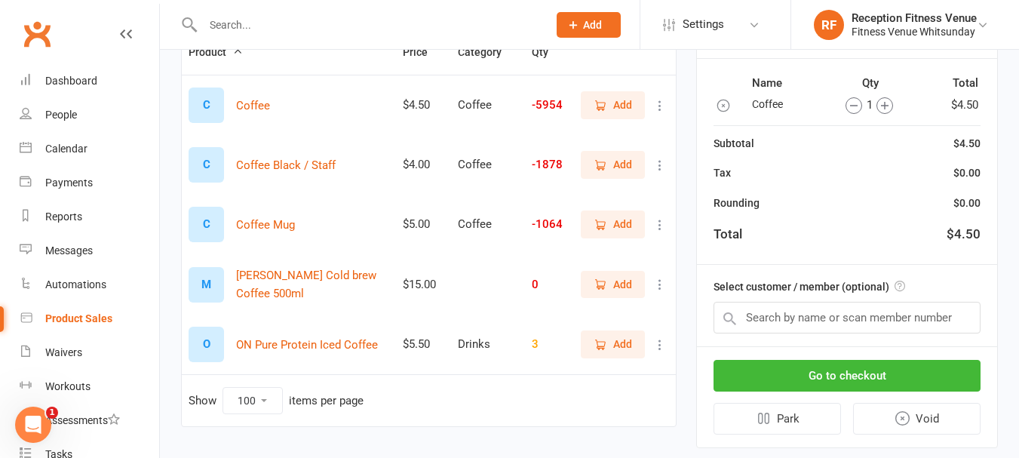
scroll to position [211, 0]
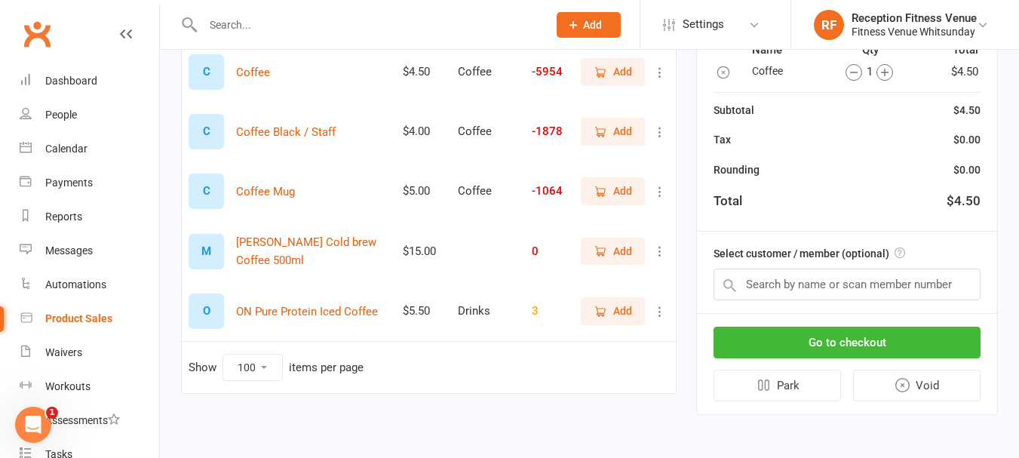
click at [869, 326] on div "Go to checkout Park Void" at bounding box center [847, 364] width 300 height 100
click at [868, 342] on button "Go to checkout" at bounding box center [847, 343] width 267 height 32
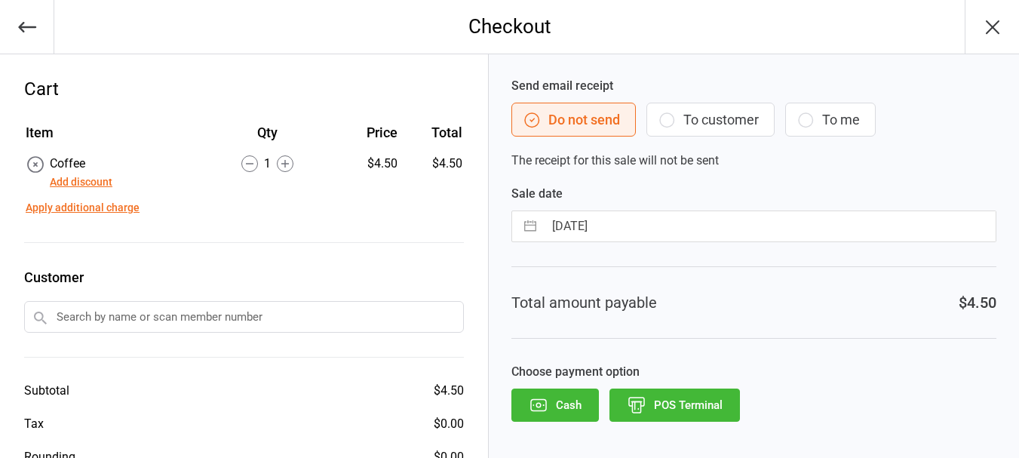
click at [677, 412] on button "POS Terminal" at bounding box center [675, 405] width 131 height 33
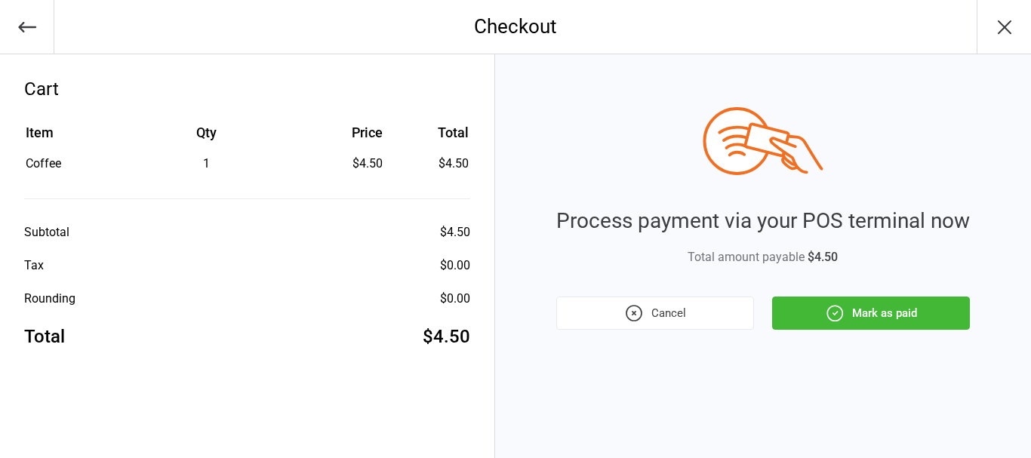
click at [814, 312] on button "Mark as paid" at bounding box center [871, 313] width 198 height 33
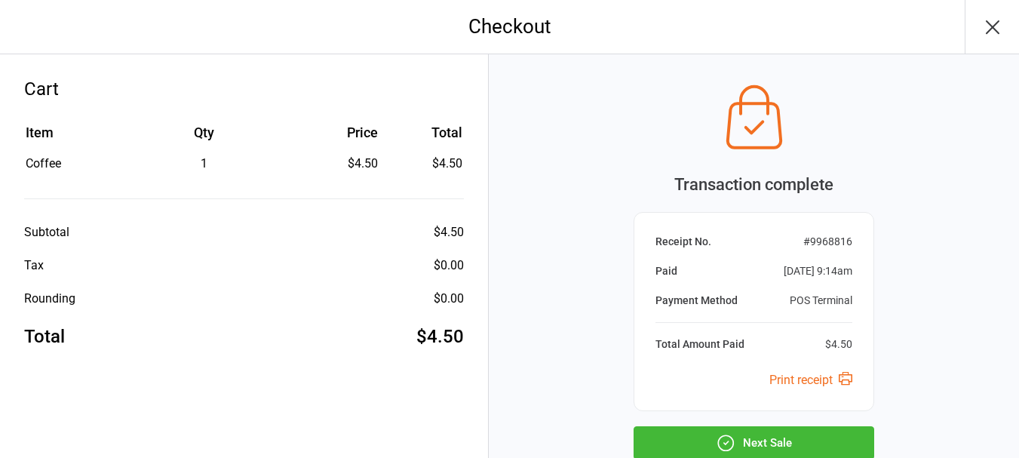
click at [780, 445] on button "Next Sale" at bounding box center [754, 442] width 241 height 33
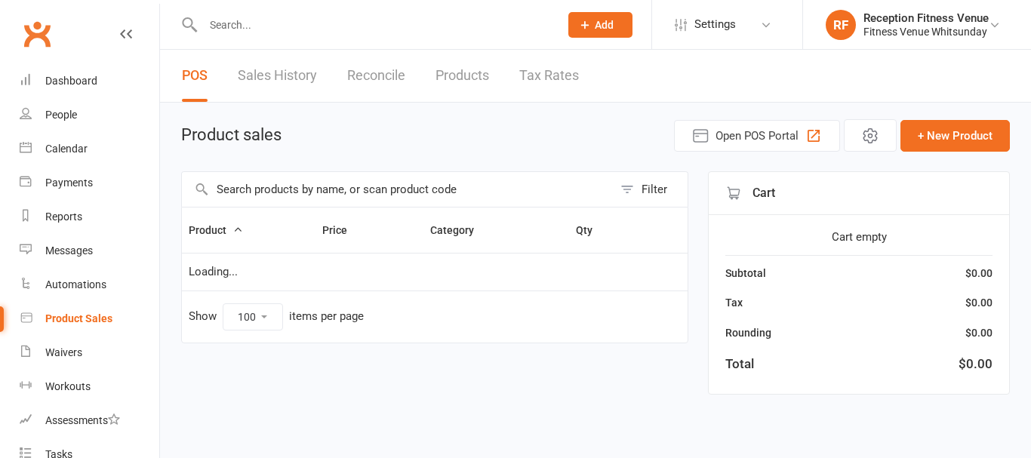
select select "100"
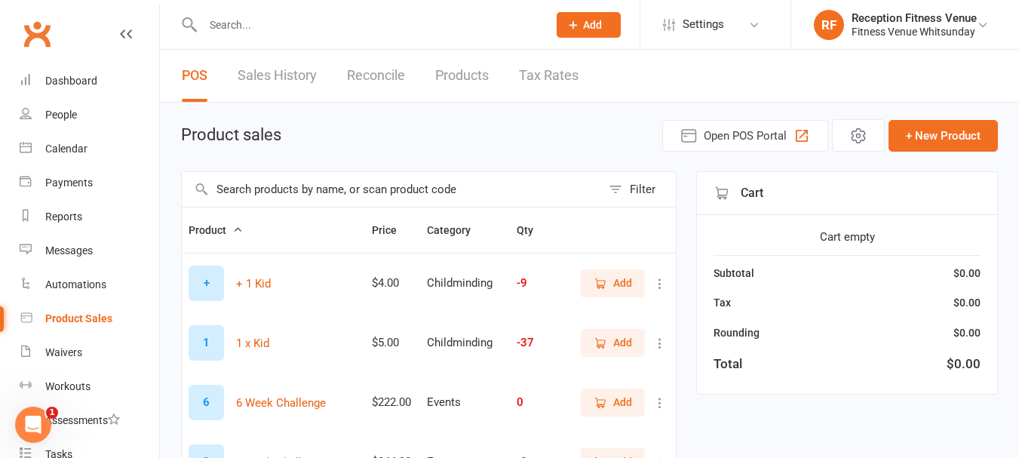
click at [414, 180] on input "text" at bounding box center [392, 189] width 420 height 35
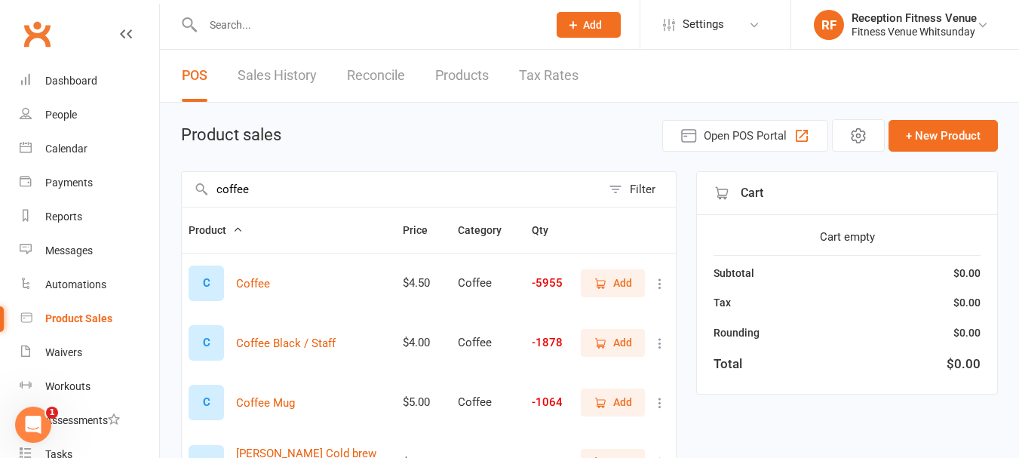
type input "coffee"
click at [605, 291] on span "Add" at bounding box center [613, 283] width 38 height 17
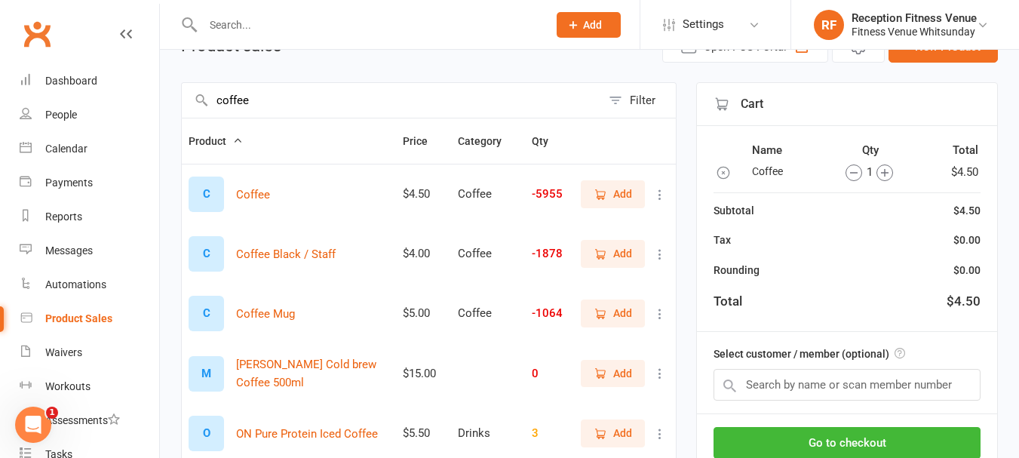
scroll to position [91, 0]
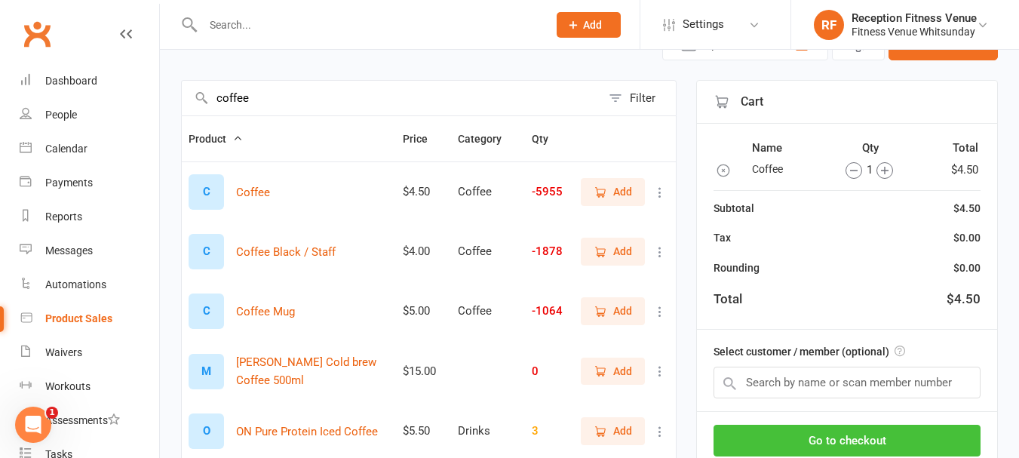
click at [860, 444] on button "Go to checkout" at bounding box center [847, 441] width 267 height 32
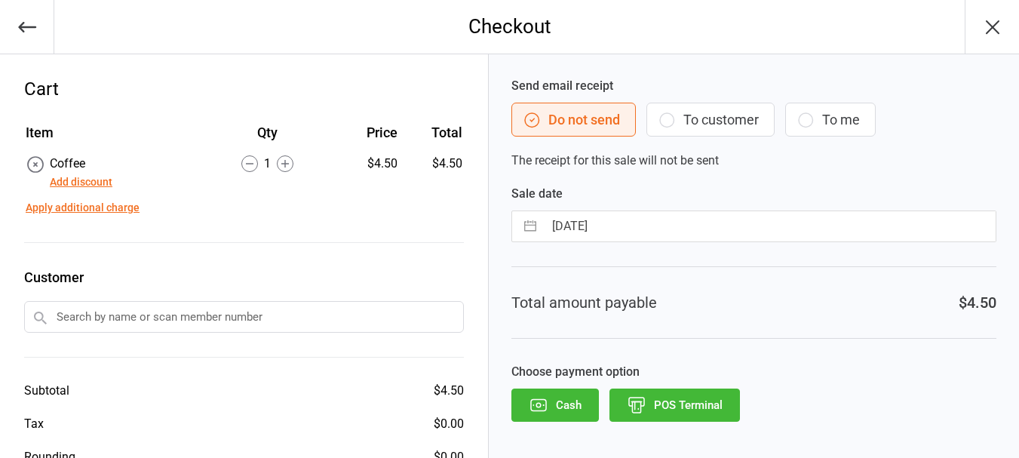
click at [724, 414] on button "POS Terminal" at bounding box center [675, 405] width 131 height 33
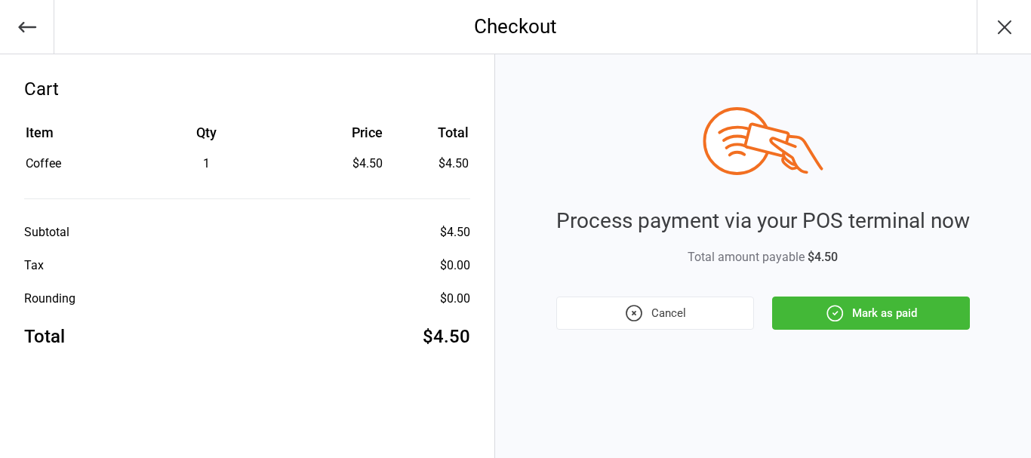
click at [918, 308] on button "Mark as paid" at bounding box center [871, 313] width 198 height 33
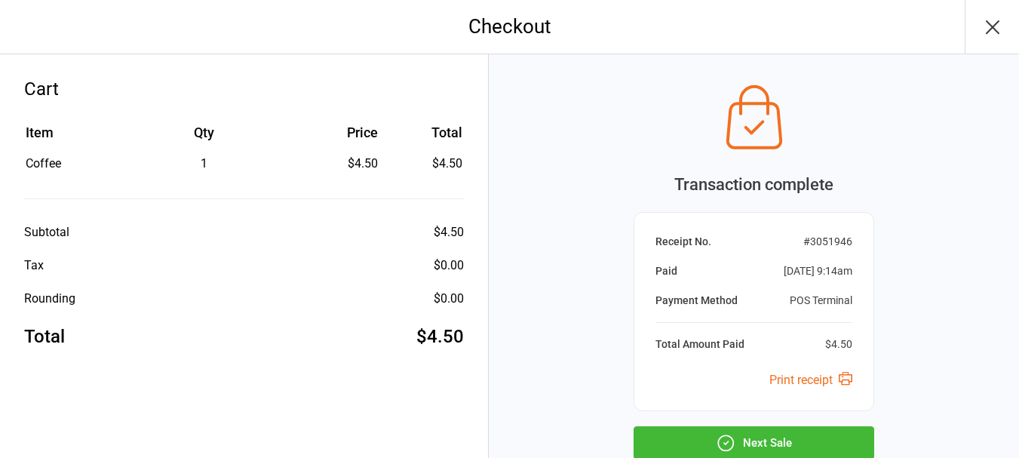
click at [755, 454] on button "Next Sale" at bounding box center [754, 442] width 241 height 33
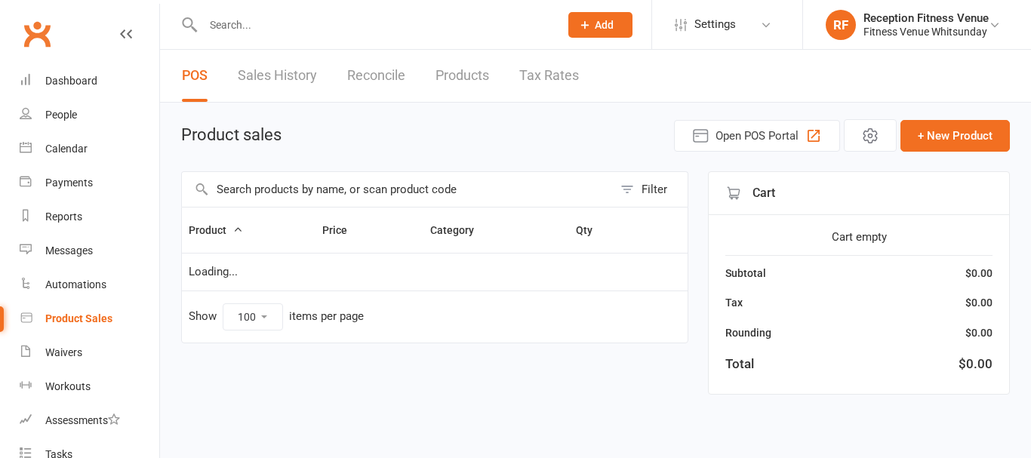
select select "100"
click at [292, 183] on input "text" at bounding box center [397, 189] width 431 height 35
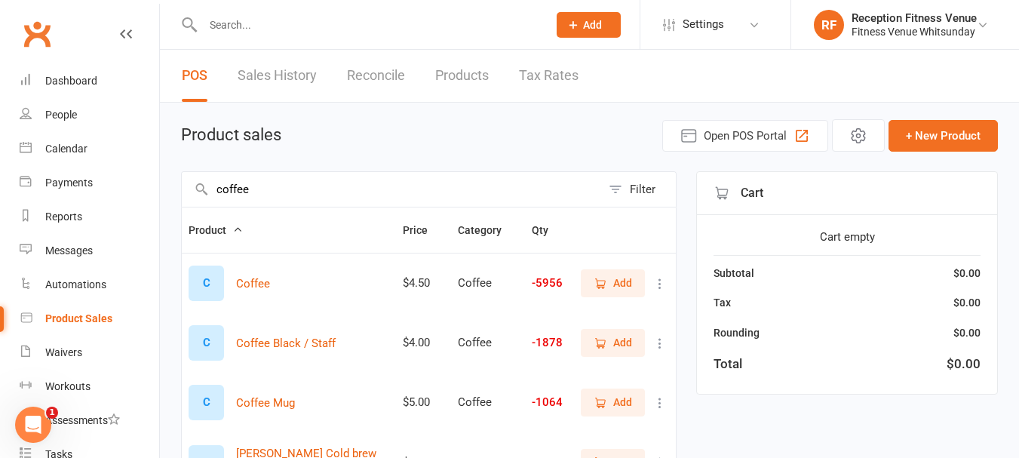
type input "coffee"
click at [612, 282] on span "Add" at bounding box center [613, 283] width 38 height 17
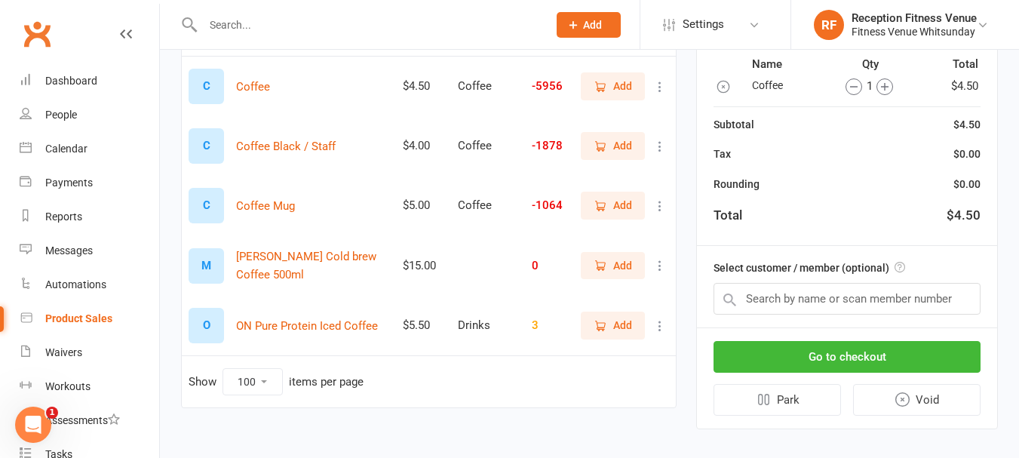
scroll to position [201, 0]
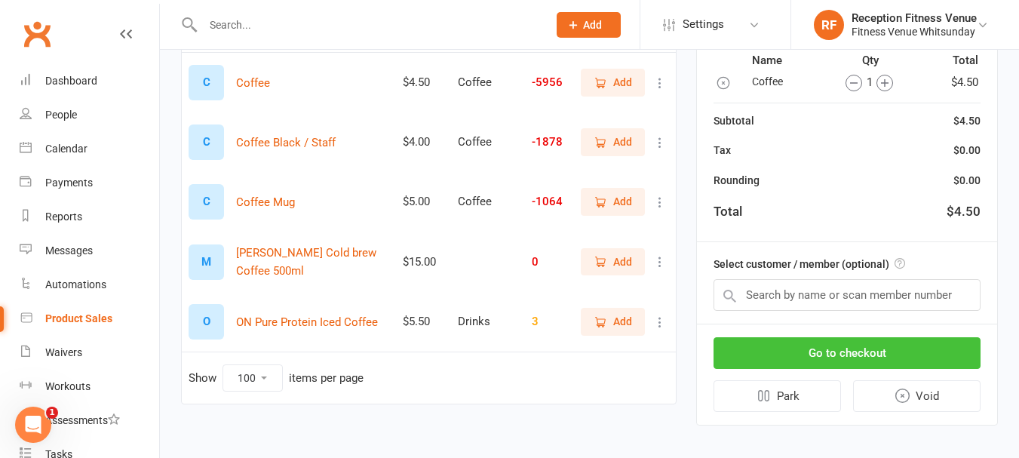
click at [871, 357] on button "Go to checkout" at bounding box center [847, 353] width 267 height 32
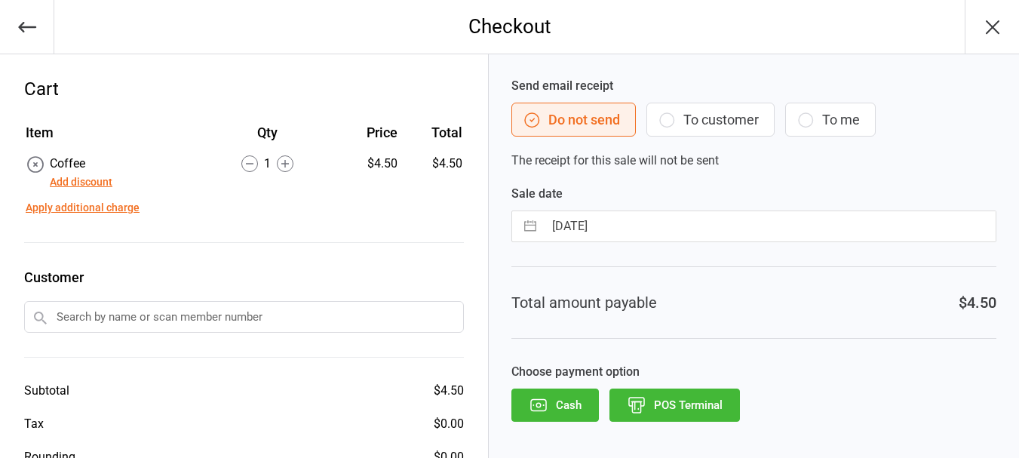
click at [657, 414] on button "POS Terminal" at bounding box center [675, 405] width 131 height 33
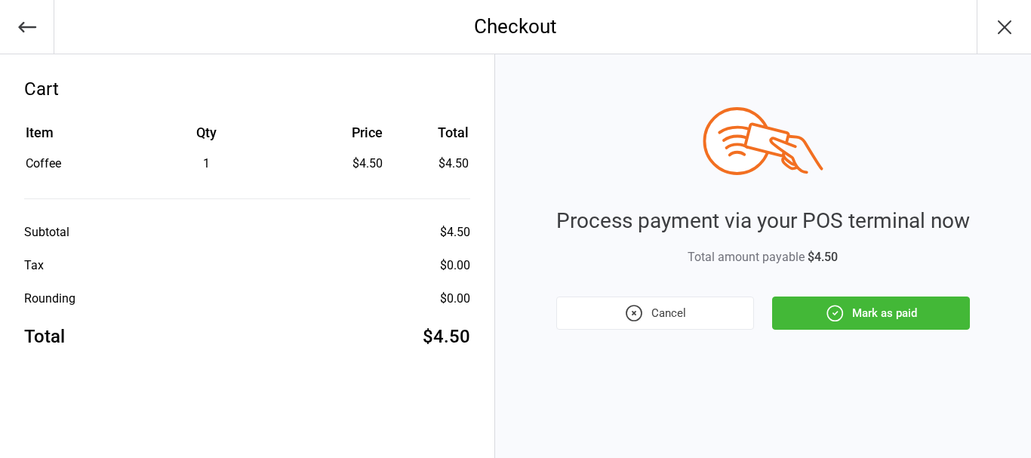
click at [809, 318] on button "Mark as paid" at bounding box center [871, 313] width 198 height 33
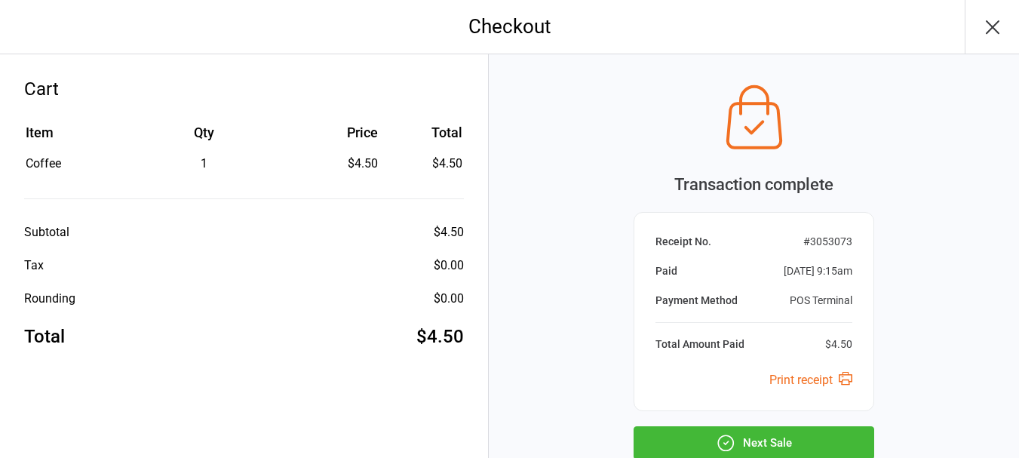
click at [729, 444] on icon "button" at bounding box center [726, 443] width 20 height 20
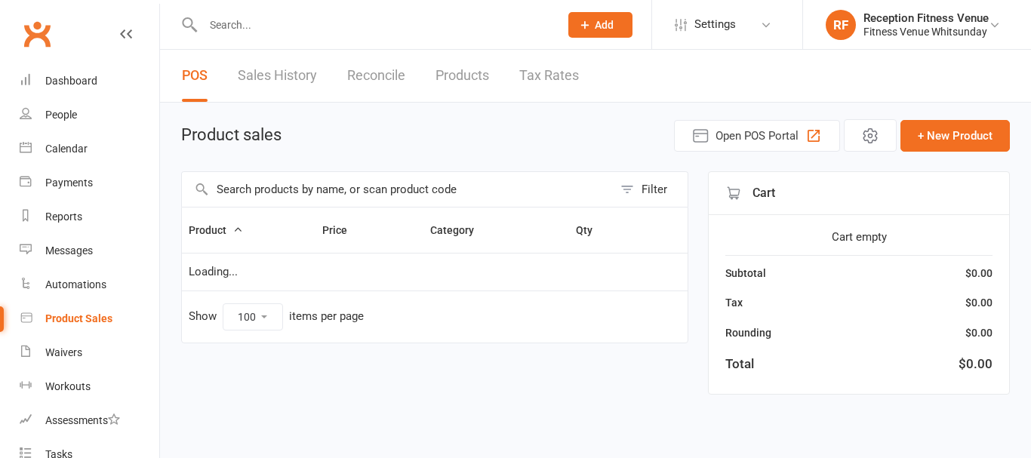
select select "100"
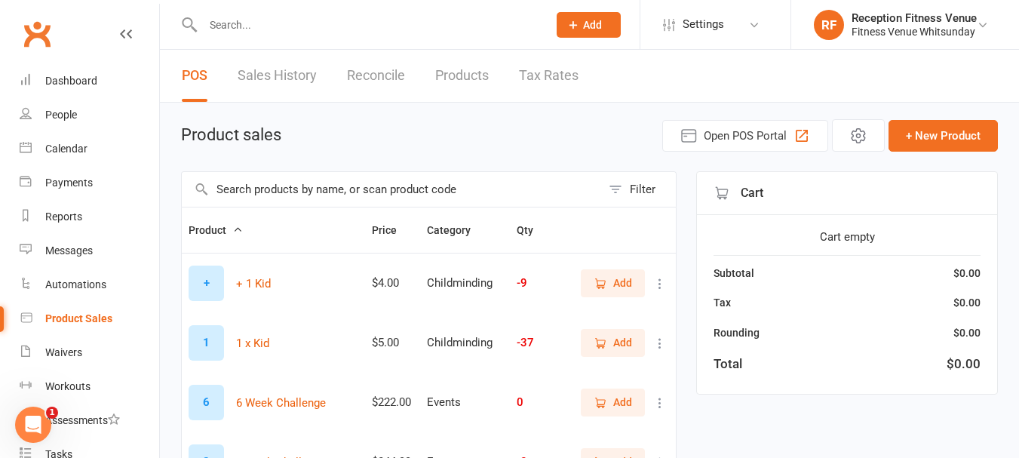
click at [274, 75] on link "Sales History" at bounding box center [277, 76] width 79 height 52
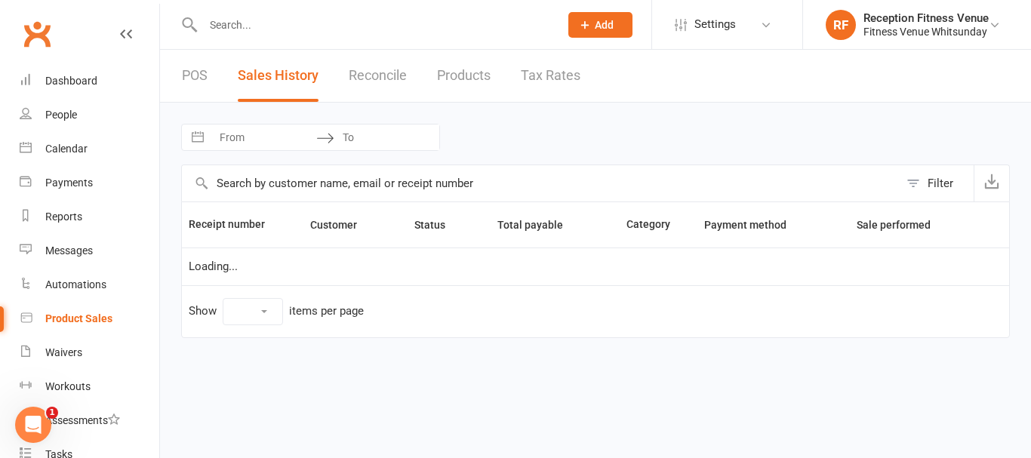
select select "25"
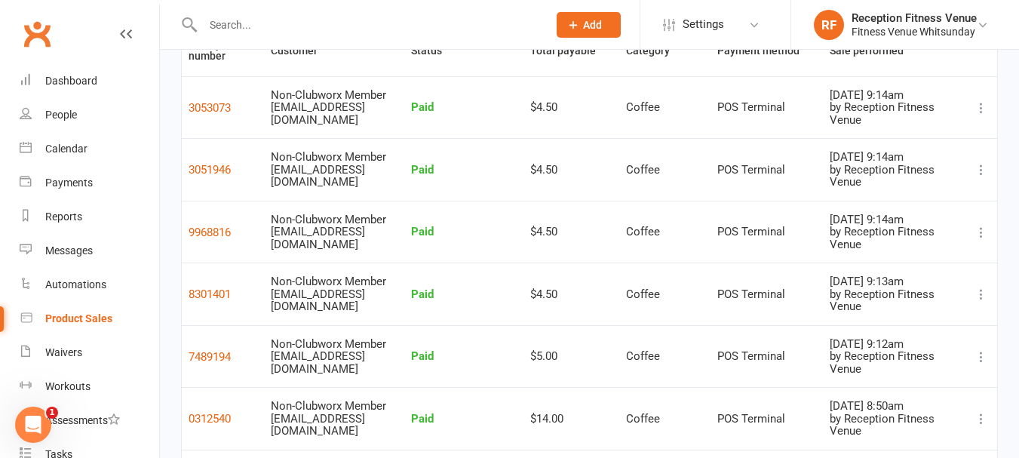
scroll to position [167, 0]
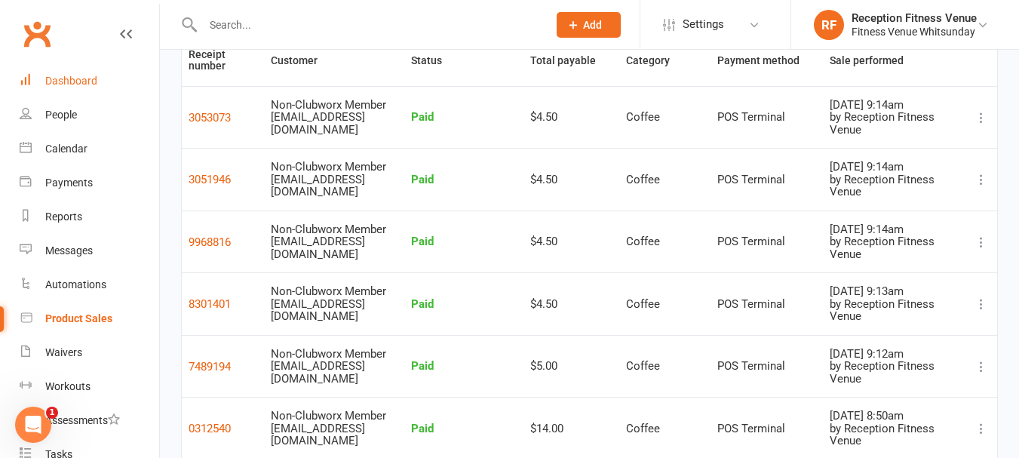
click at [112, 73] on link "Dashboard" at bounding box center [90, 81] width 140 height 34
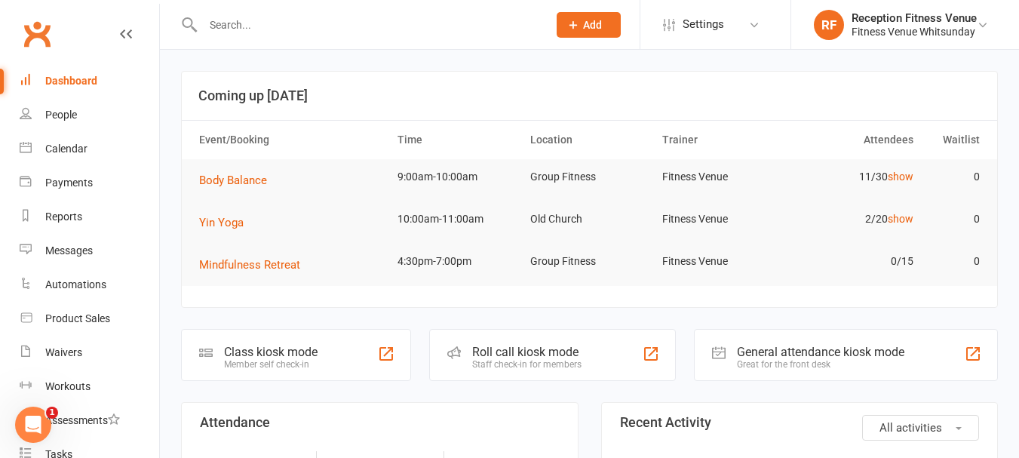
click at [866, 358] on div "General attendance kiosk mode" at bounding box center [821, 352] width 168 height 14
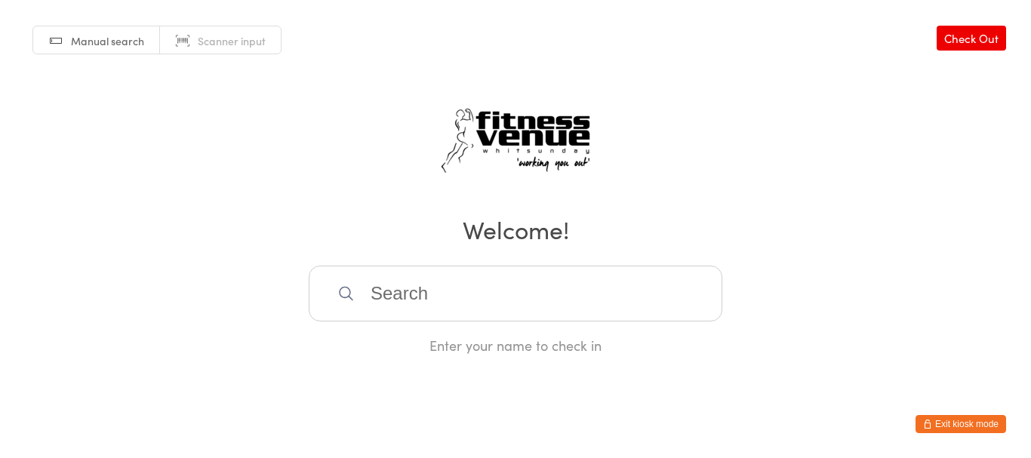
click at [417, 290] on input "search" at bounding box center [516, 294] width 414 height 56
click at [964, 424] on button "Exit kiosk mode" at bounding box center [960, 424] width 91 height 18
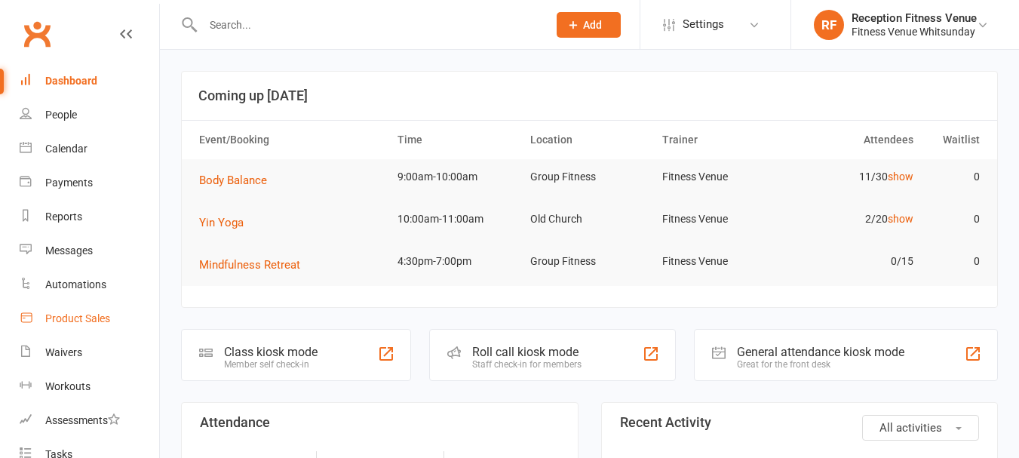
click at [85, 315] on div "Product Sales" at bounding box center [77, 318] width 65 height 12
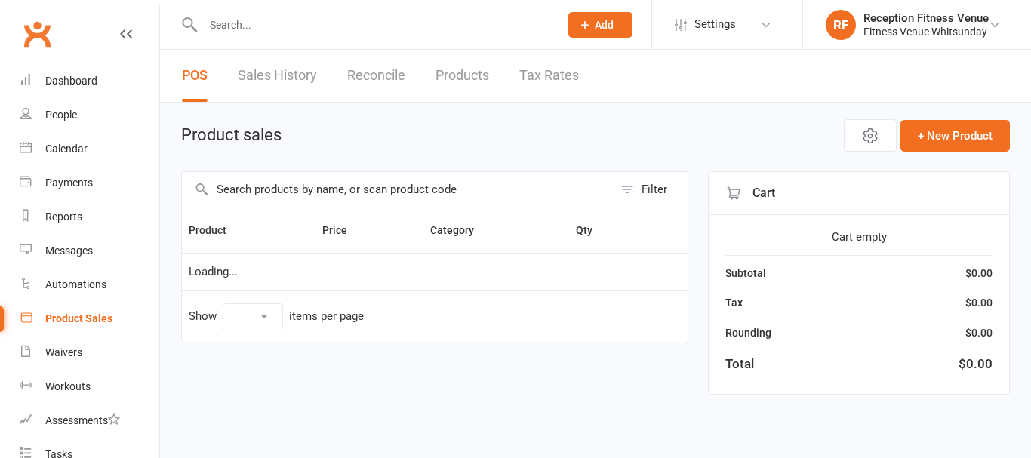
select select "100"
click at [377, 179] on input "text" at bounding box center [397, 189] width 431 height 35
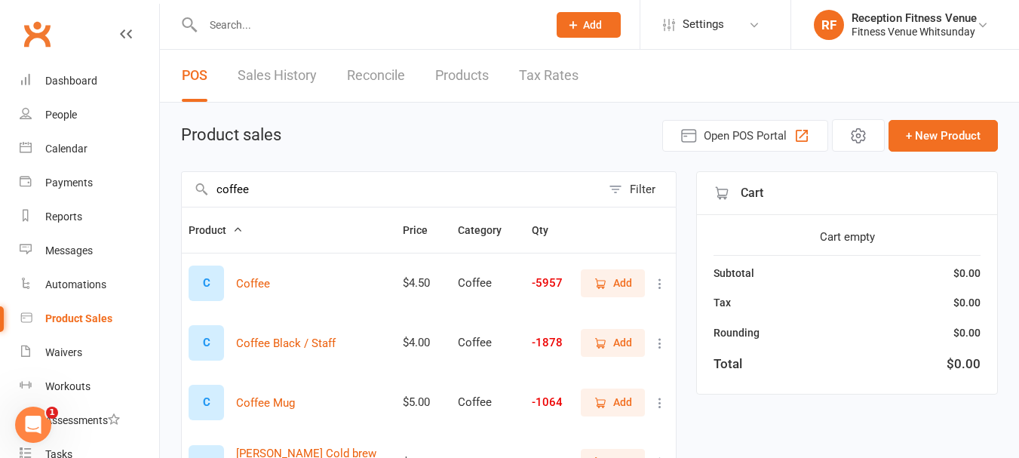
type input "coffee"
click at [600, 287] on icon "button" at bounding box center [600, 282] width 8 height 8
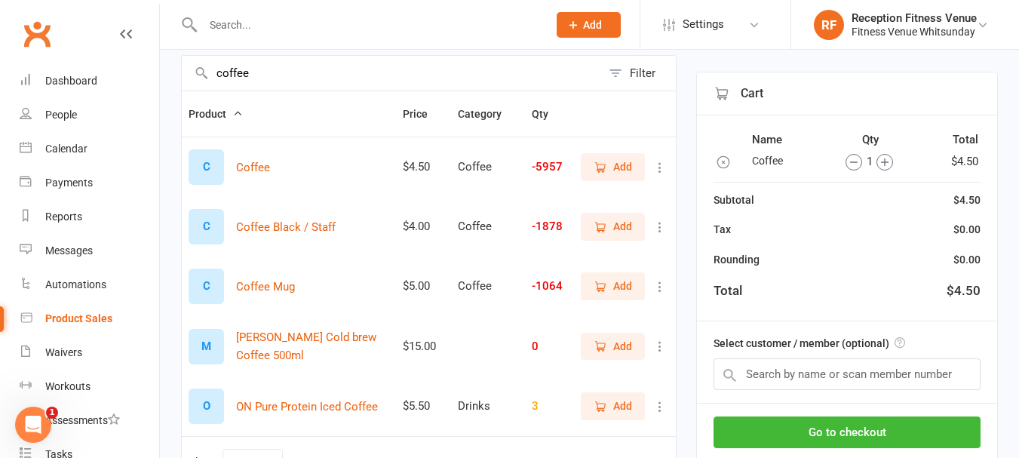
scroll to position [140, 0]
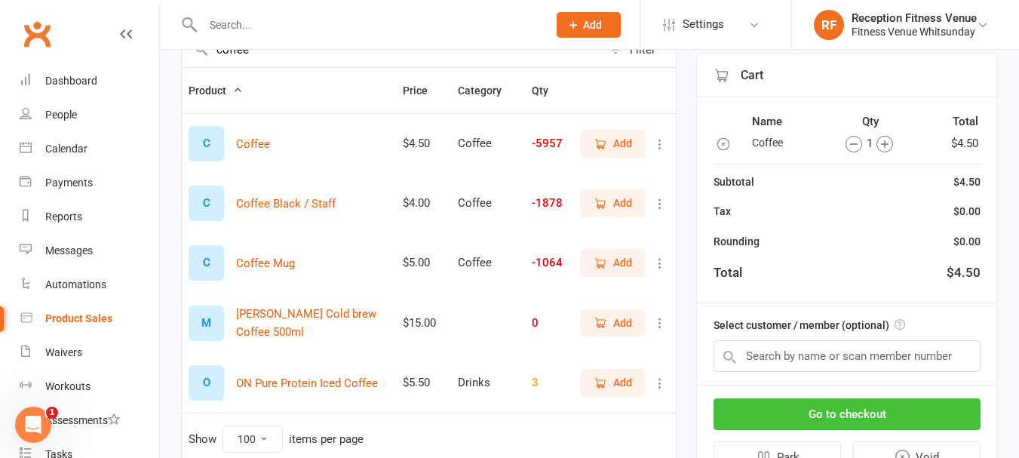
click at [950, 413] on button "Go to checkout" at bounding box center [847, 414] width 267 height 32
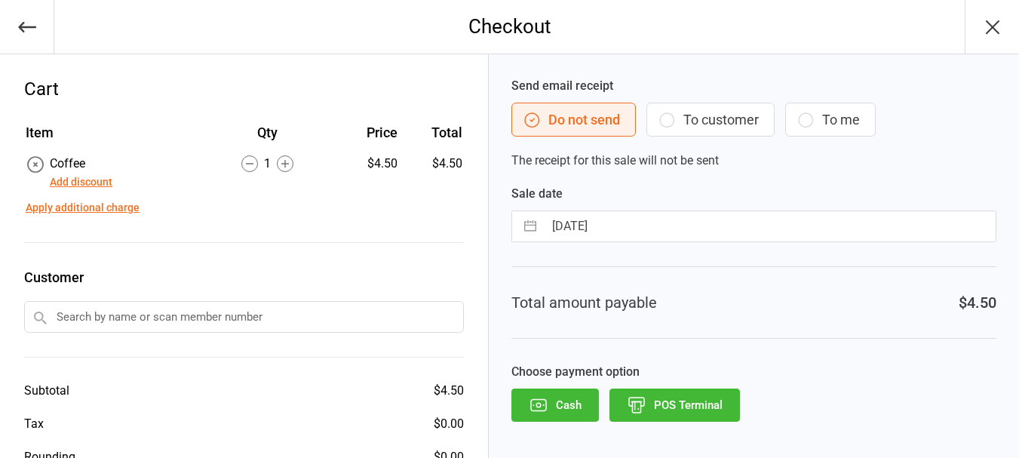
click at [722, 407] on button "POS Terminal" at bounding box center [675, 405] width 131 height 33
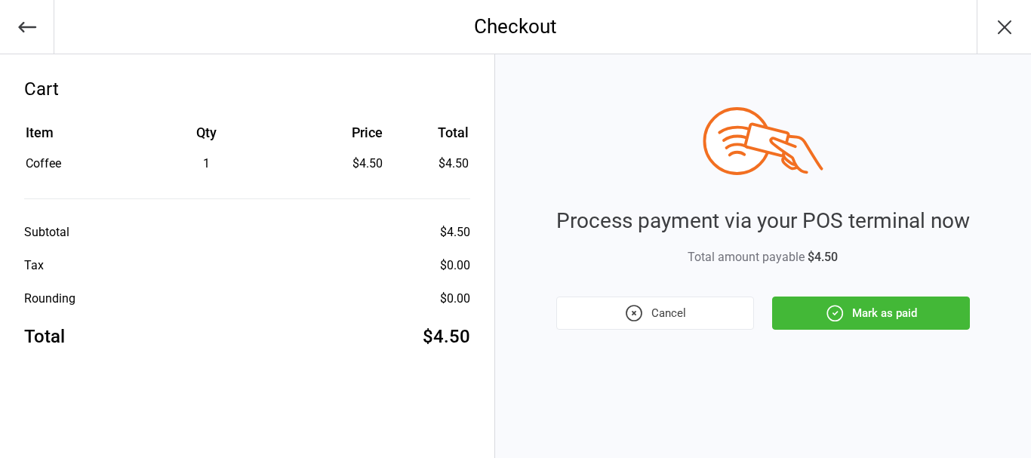
click at [915, 319] on button "Mark as paid" at bounding box center [871, 313] width 198 height 33
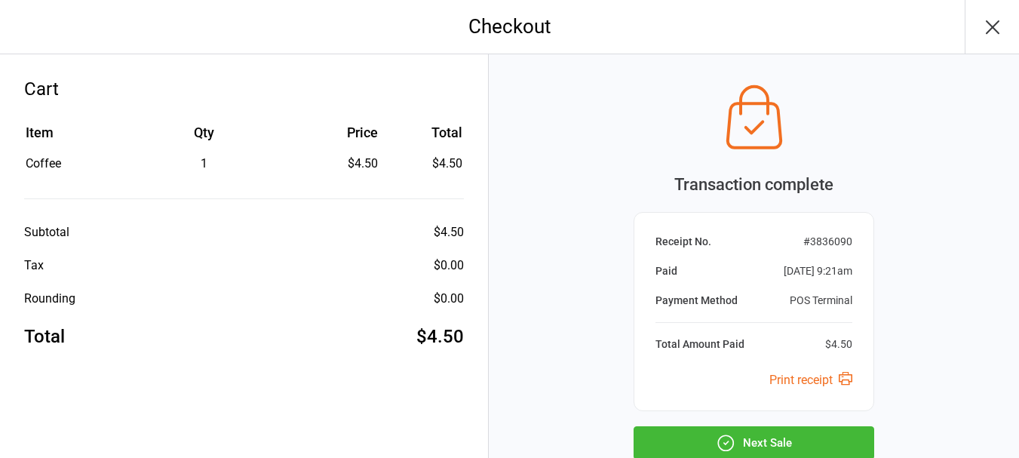
click at [992, 26] on icon "button" at bounding box center [993, 27] width 12 height 12
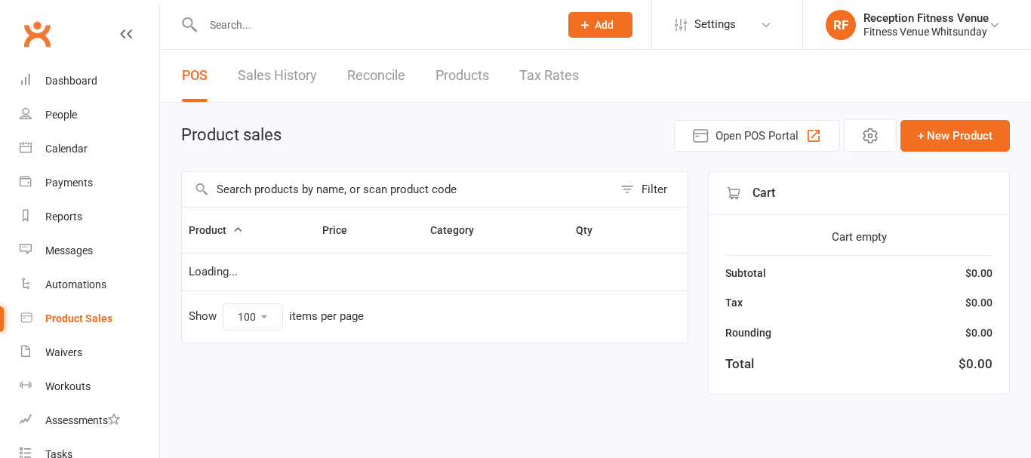
select select "100"
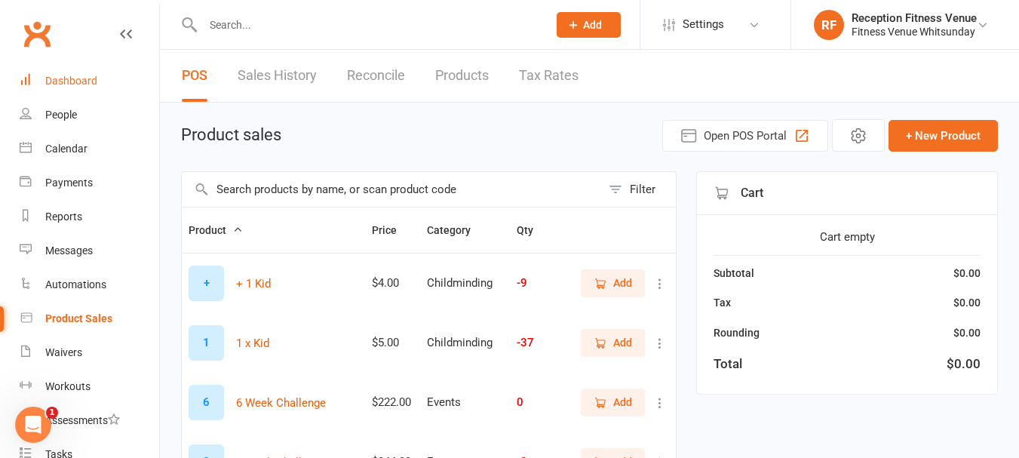
click at [106, 75] on link "Dashboard" at bounding box center [90, 81] width 140 height 34
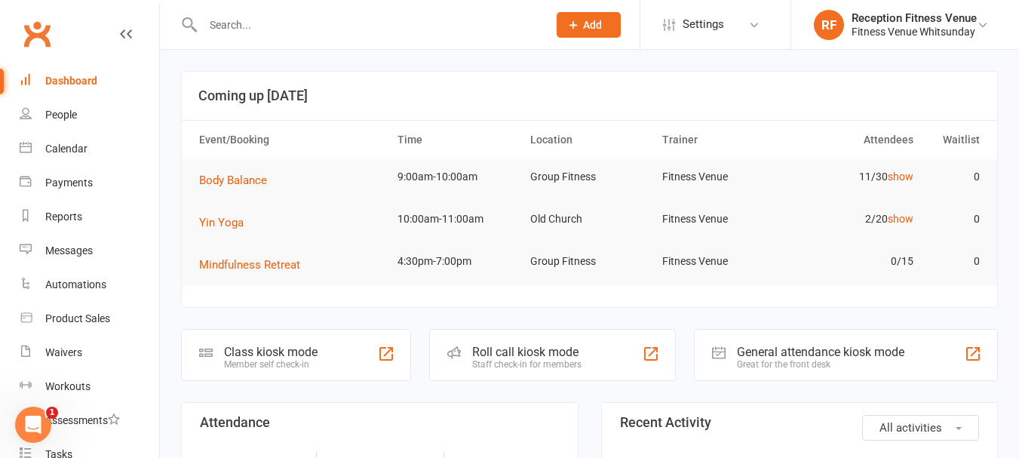
click at [783, 330] on div "General attendance kiosk mode Great for the front desk" at bounding box center [846, 355] width 304 height 52
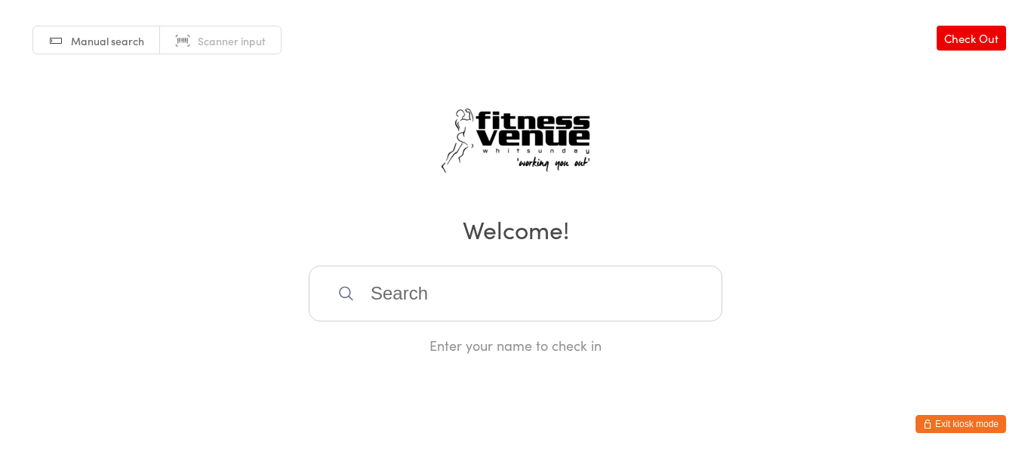
click at [626, 294] on input "search" at bounding box center [516, 294] width 414 height 56
